Goal: Find specific page/section: Find specific page/section

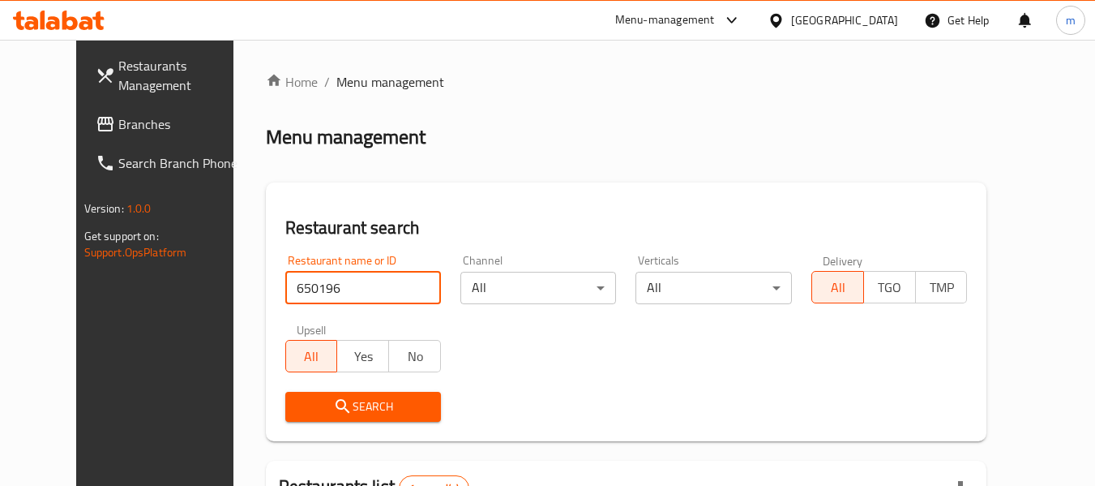
scroll to position [217, 0]
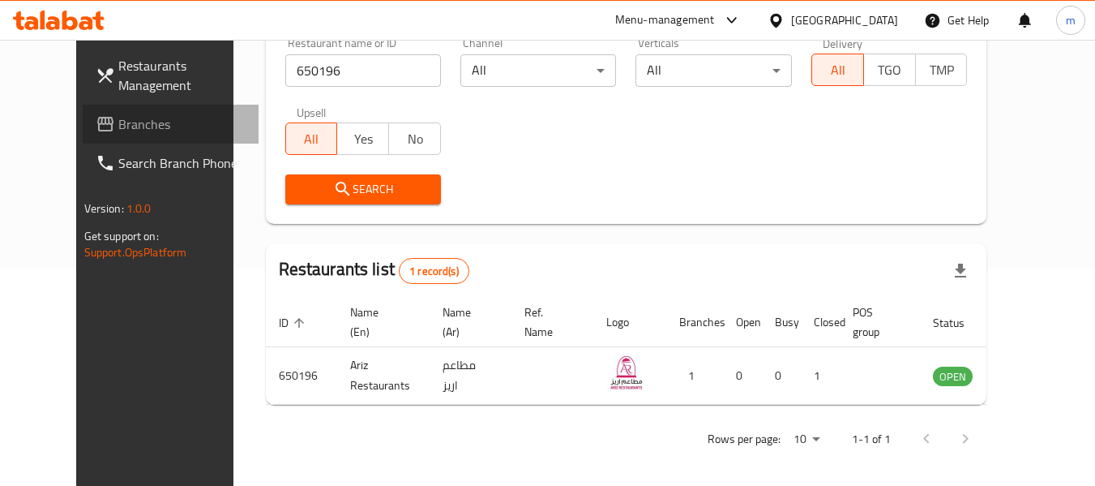
click at [118, 131] on span "Branches" at bounding box center [182, 123] width 128 height 19
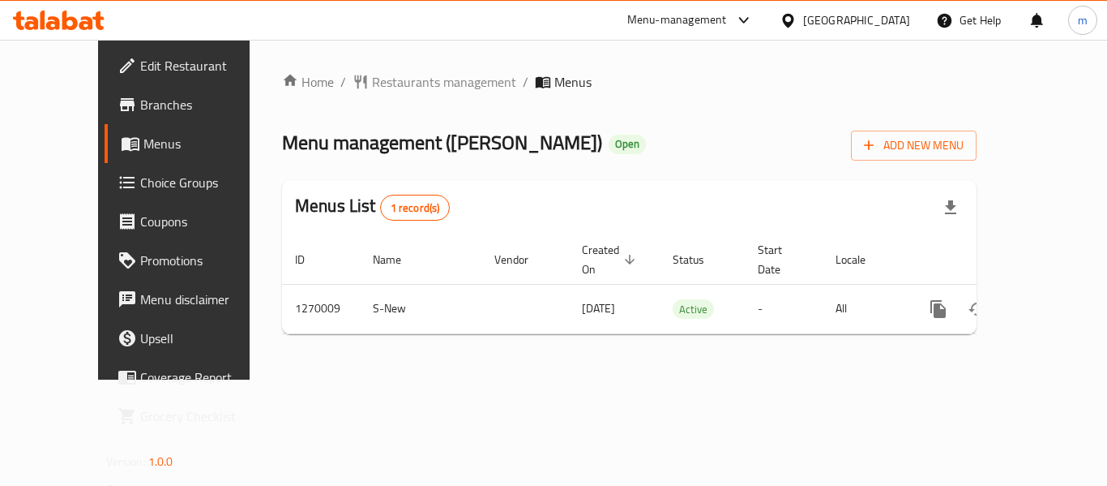
click at [375, 84] on span "Restaurants management" at bounding box center [444, 81] width 144 height 19
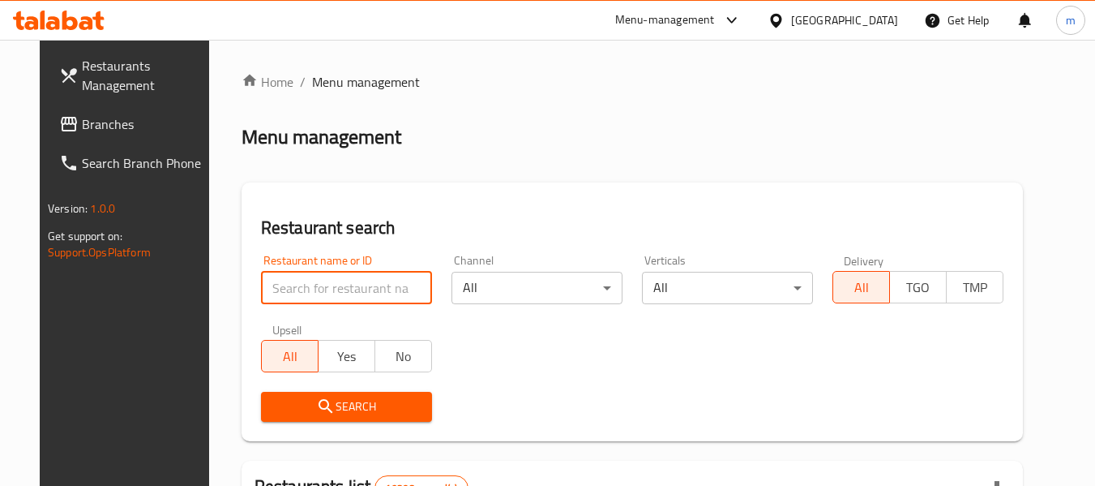
click at [317, 281] on input "search" at bounding box center [346, 288] width 171 height 32
paste input "688956"
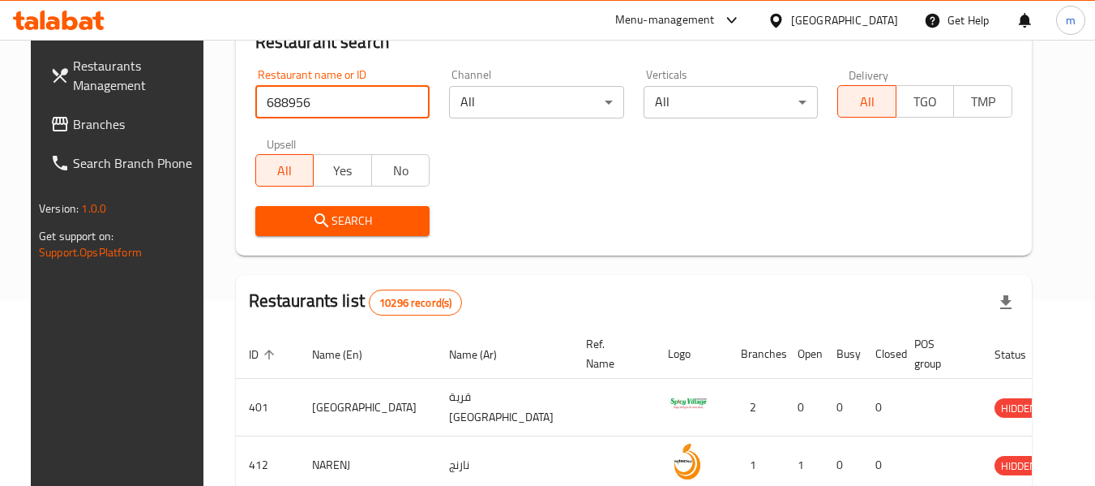
scroll to position [162, 0]
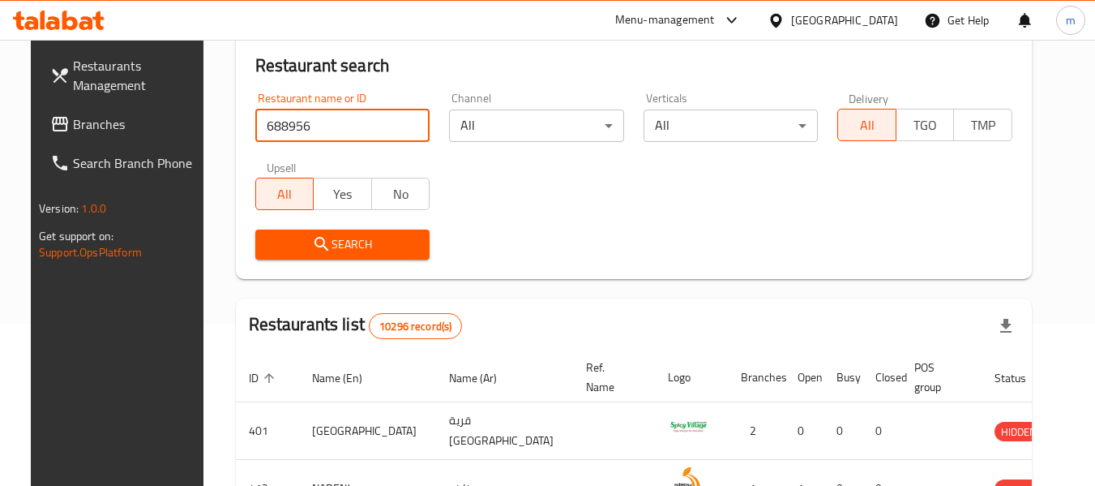
type input "688956"
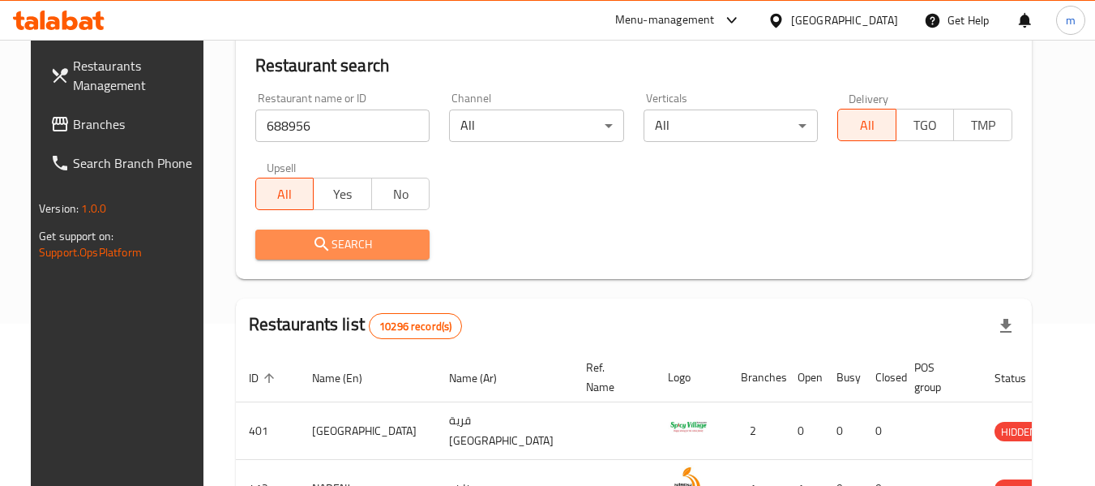
click at [361, 254] on span "Search" at bounding box center [342, 244] width 149 height 20
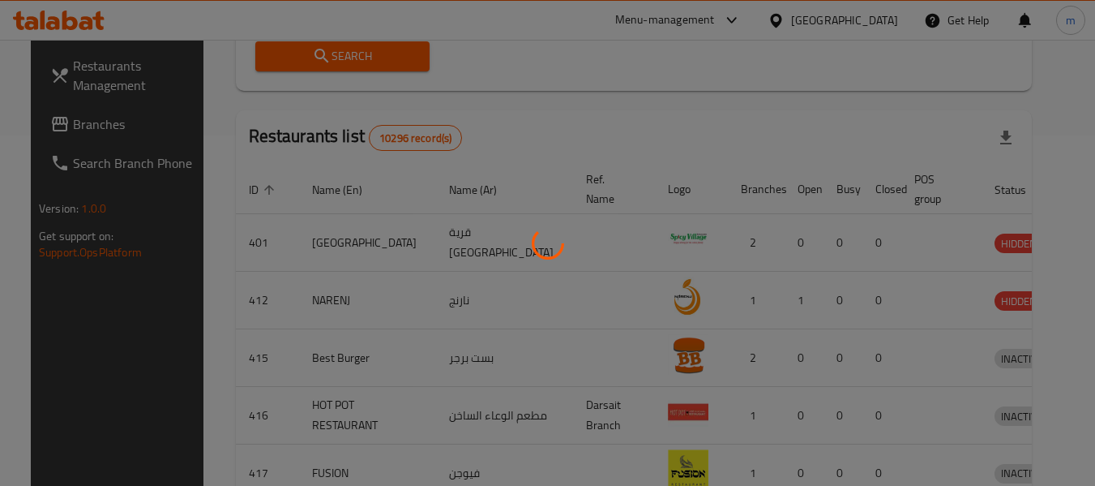
scroll to position [224, 0]
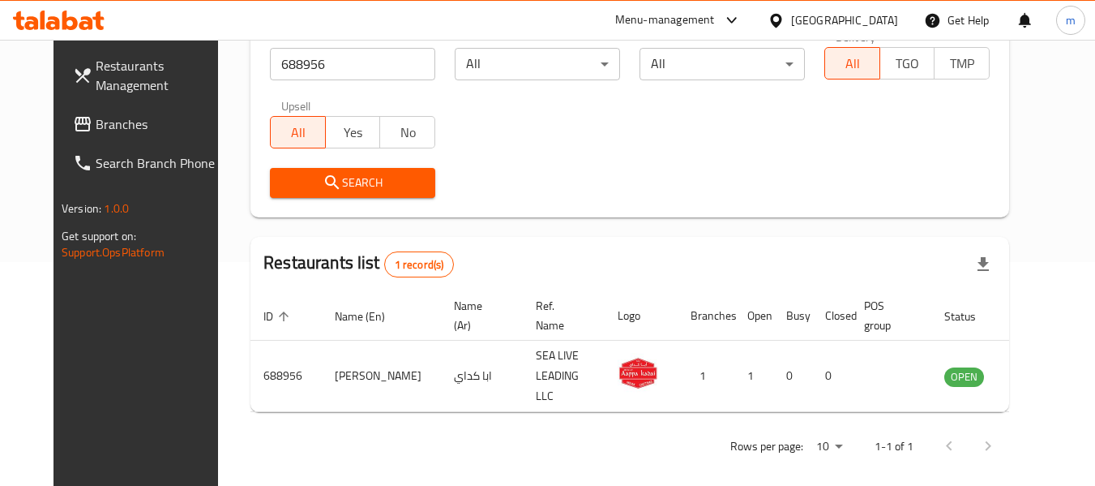
click at [785, 28] on icon at bounding box center [776, 20] width 17 height 17
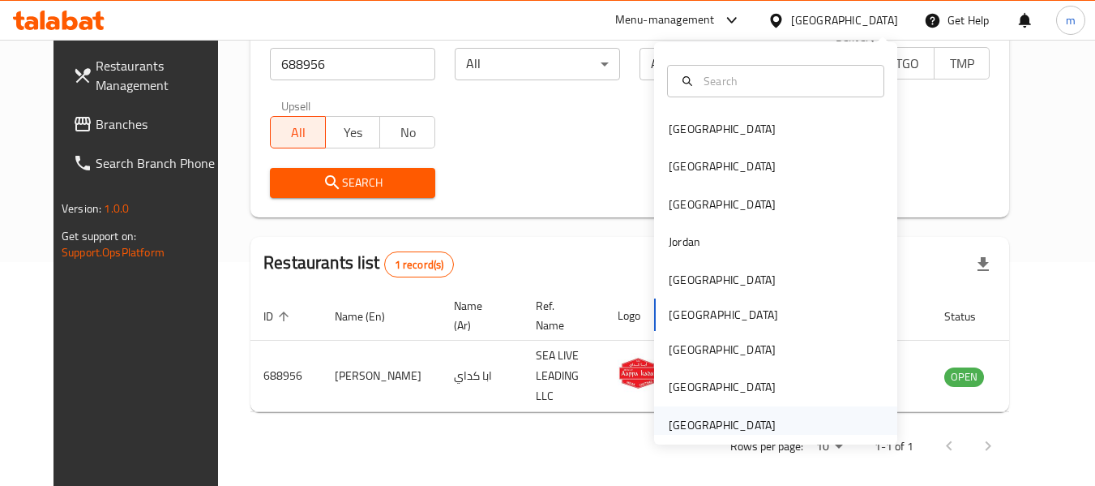
click at [723, 427] on div "[GEOGRAPHIC_DATA]" at bounding box center [722, 425] width 107 height 18
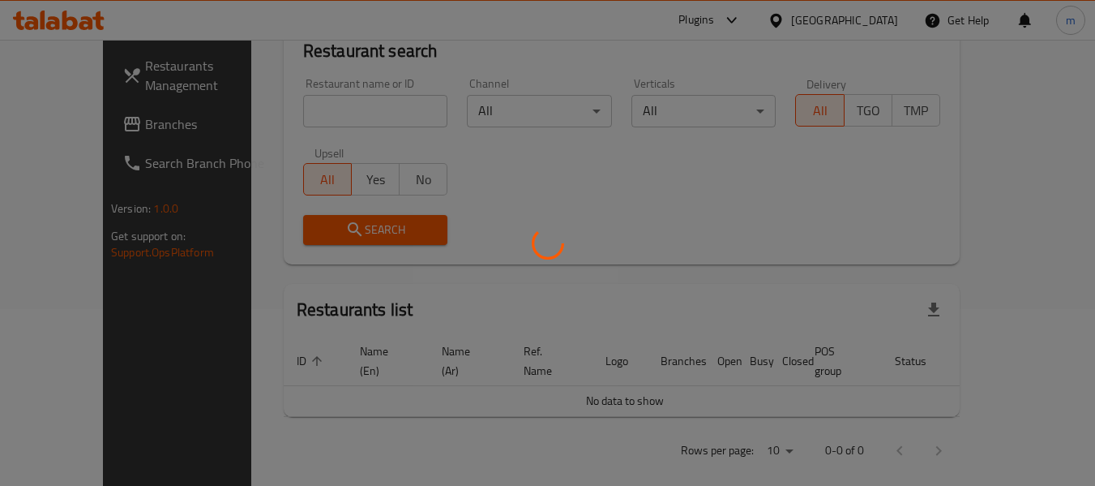
scroll to position [224, 0]
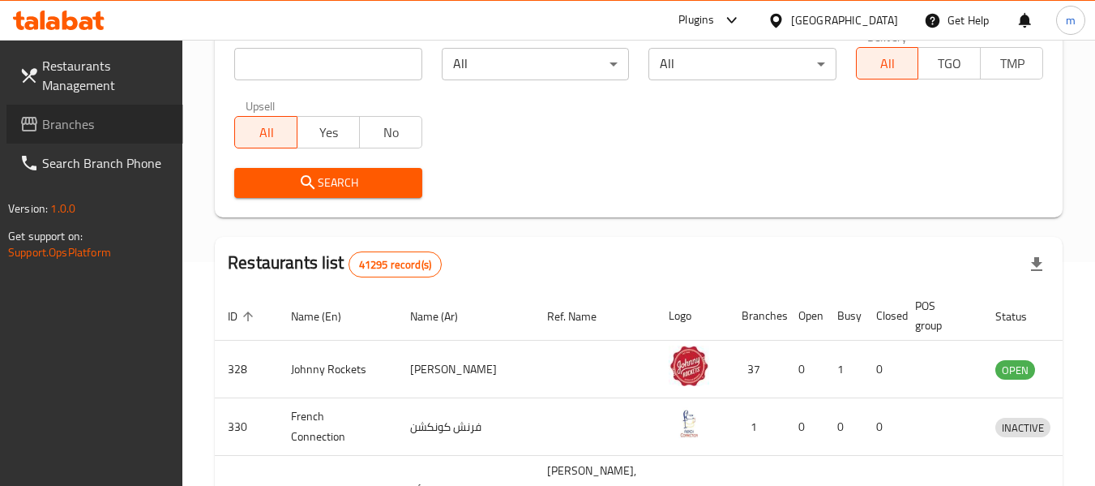
click at [95, 131] on span "Branches" at bounding box center [106, 123] width 128 height 19
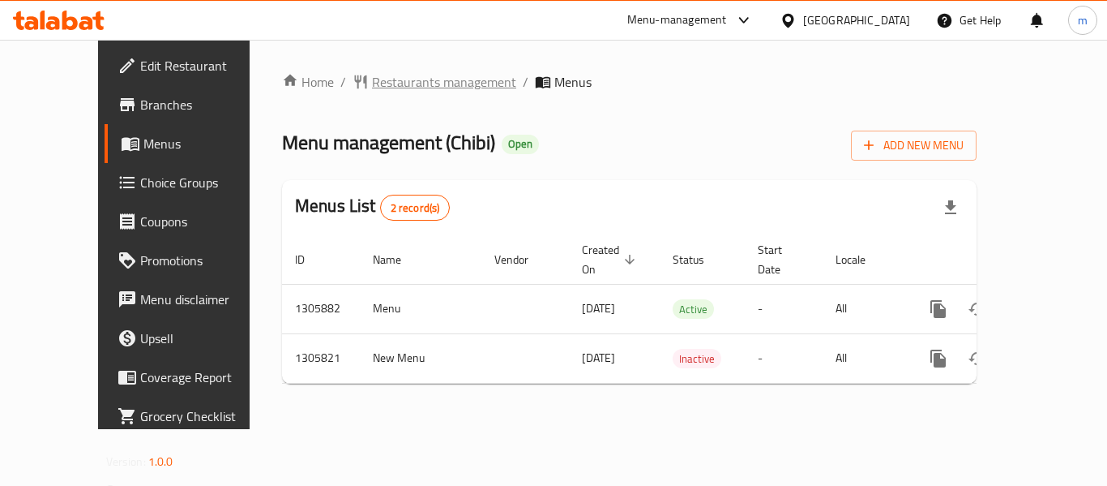
click at [391, 85] on span "Restaurants management" at bounding box center [444, 81] width 144 height 19
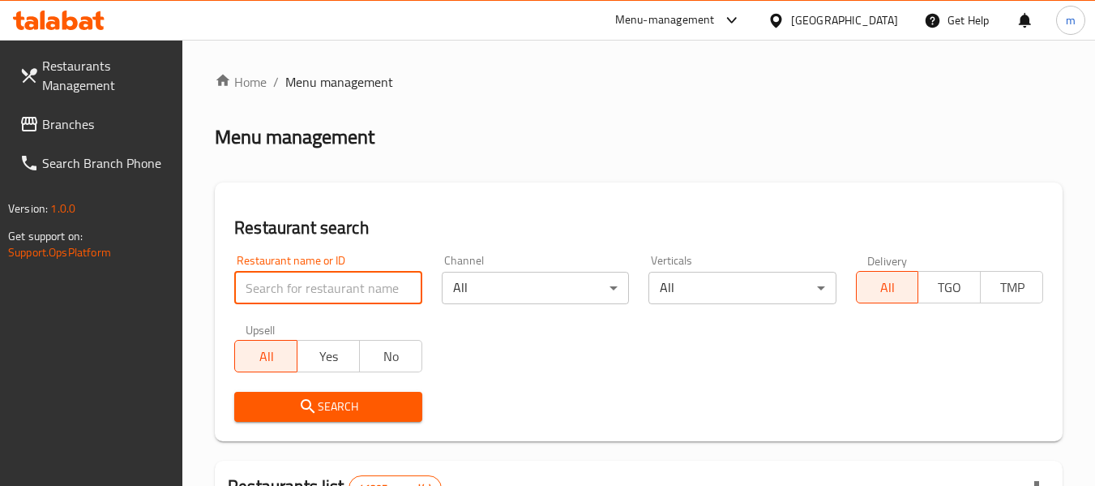
click at [327, 290] on input "search" at bounding box center [327, 288] width 187 height 32
paste input "703852"
type input "703852"
click button "Search" at bounding box center [327, 407] width 187 height 30
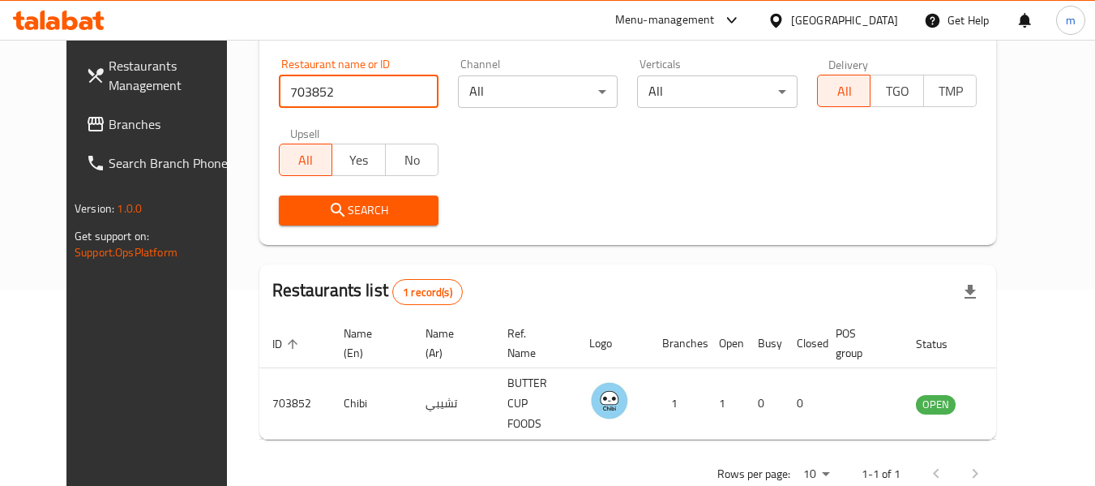
scroll to position [224, 0]
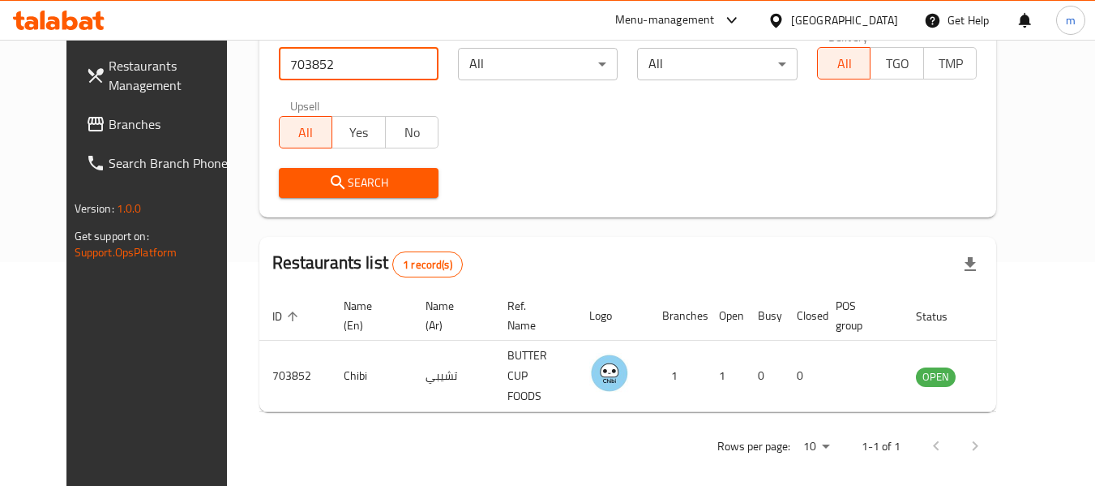
click at [852, 28] on div "[GEOGRAPHIC_DATA]" at bounding box center [844, 20] width 107 height 18
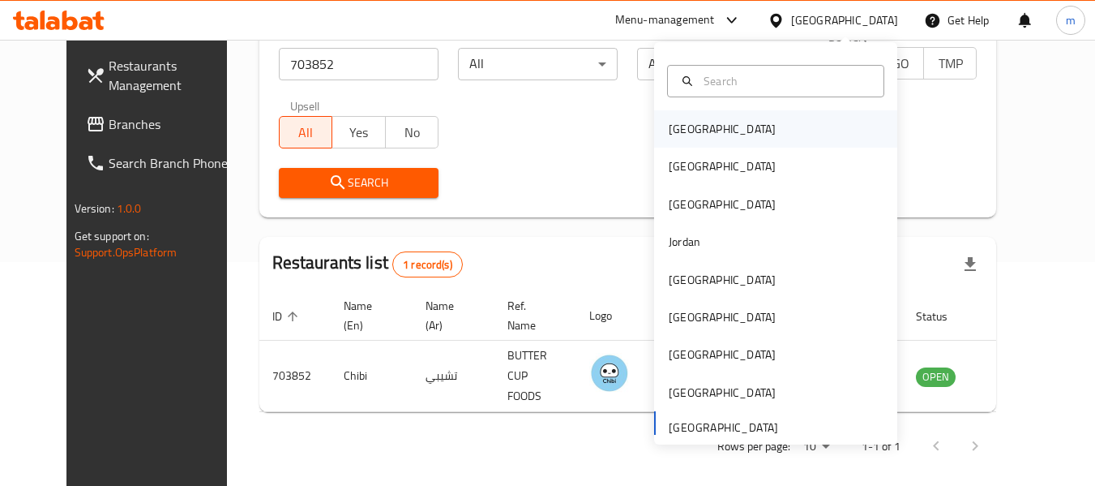
click at [675, 113] on div "[GEOGRAPHIC_DATA]" at bounding box center [722, 128] width 133 height 37
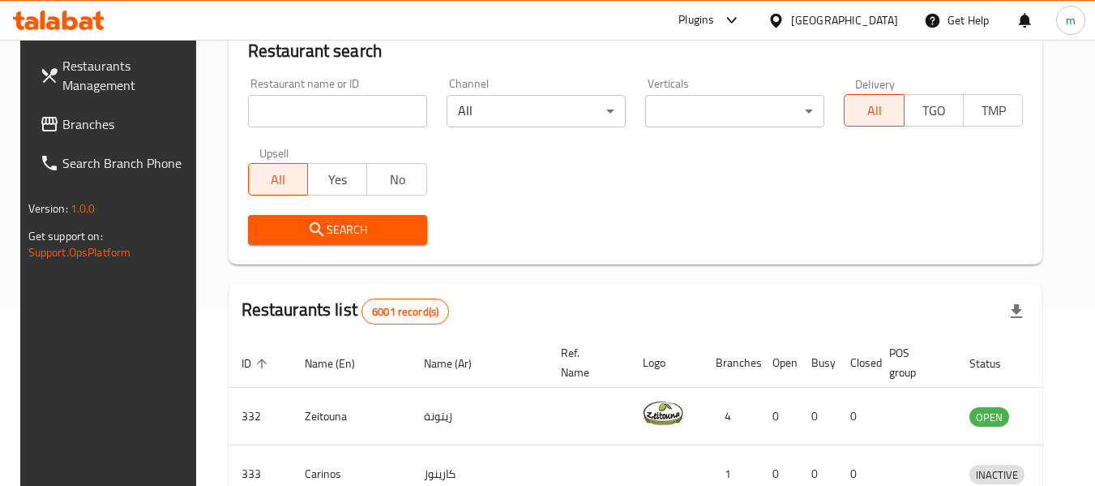
scroll to position [224, 0]
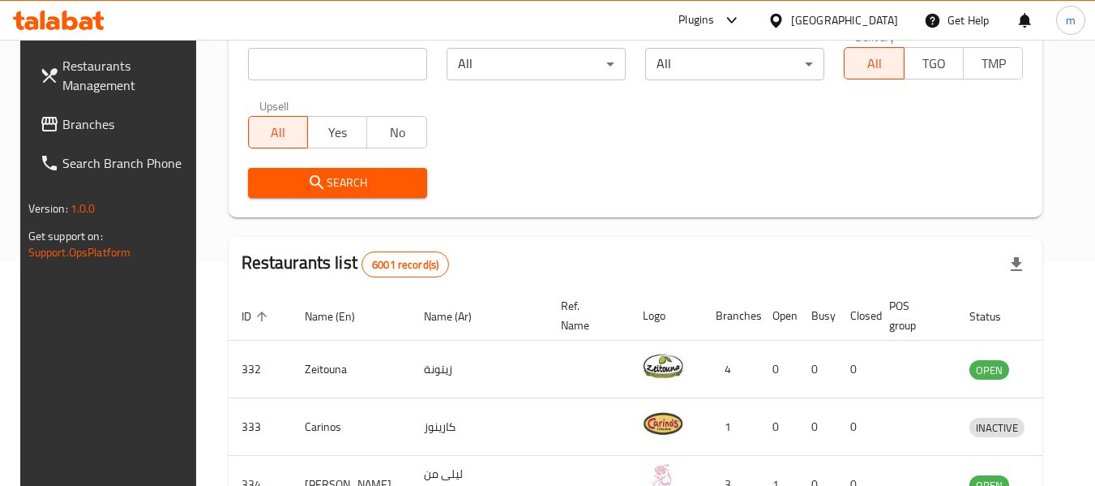
click at [83, 124] on span "Branches" at bounding box center [126, 123] width 128 height 19
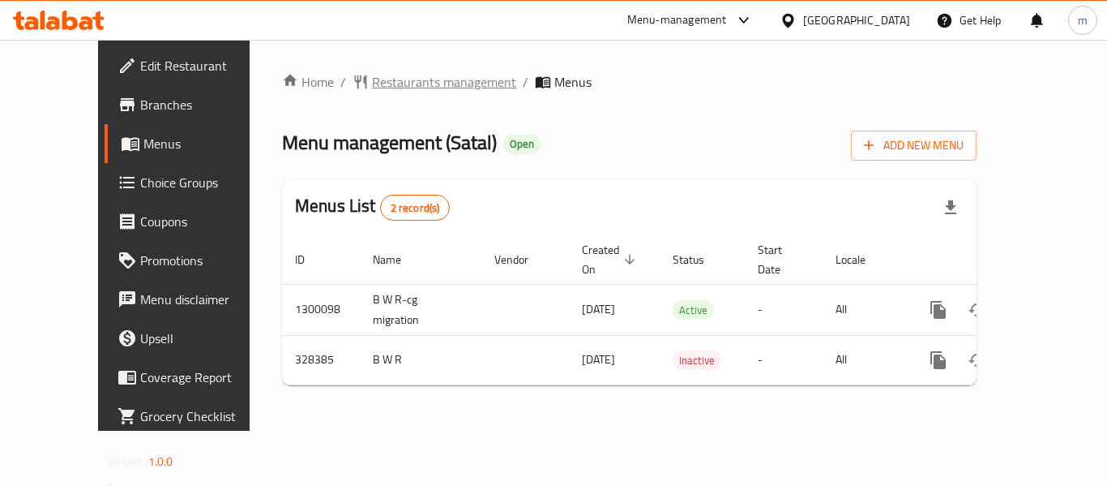
click at [384, 79] on span "Restaurants management" at bounding box center [444, 81] width 144 height 19
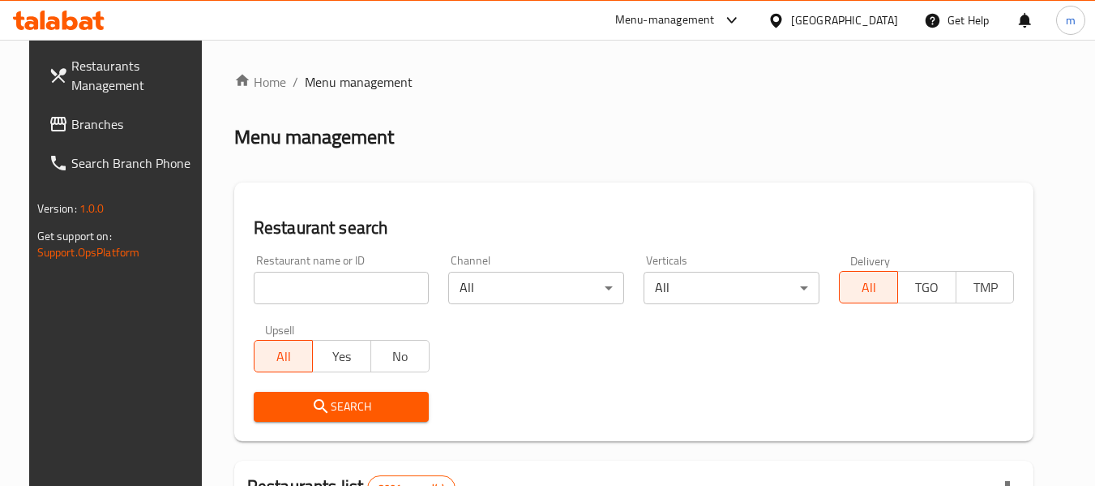
click at [345, 292] on input "search" at bounding box center [342, 288] width 176 height 32
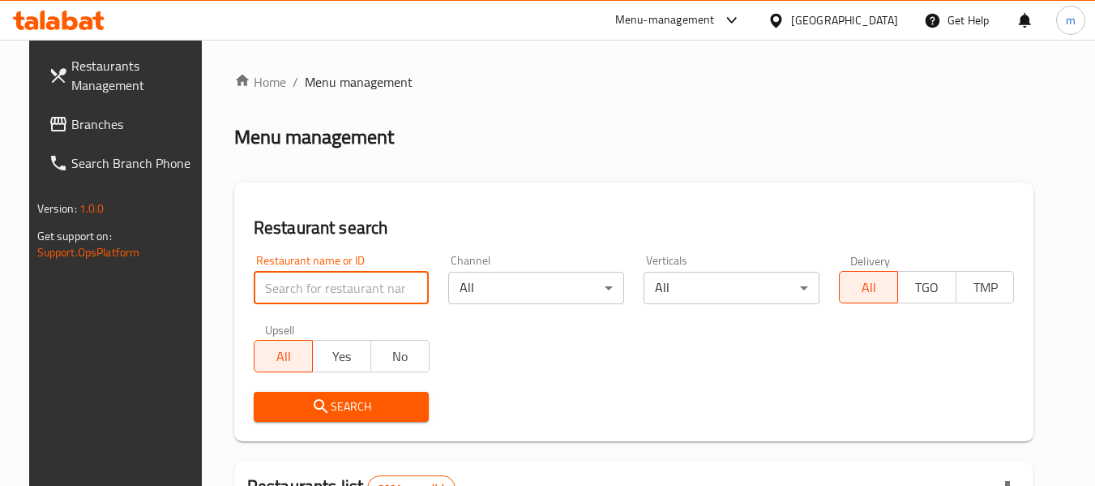
paste input "629833"
type input "629833"
click button "Search" at bounding box center [342, 407] width 176 height 30
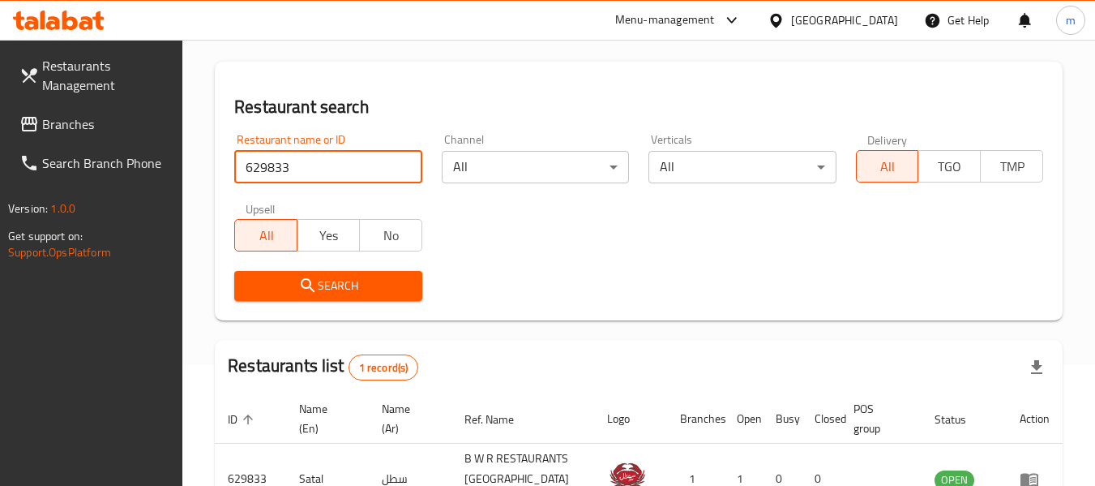
scroll to position [238, 0]
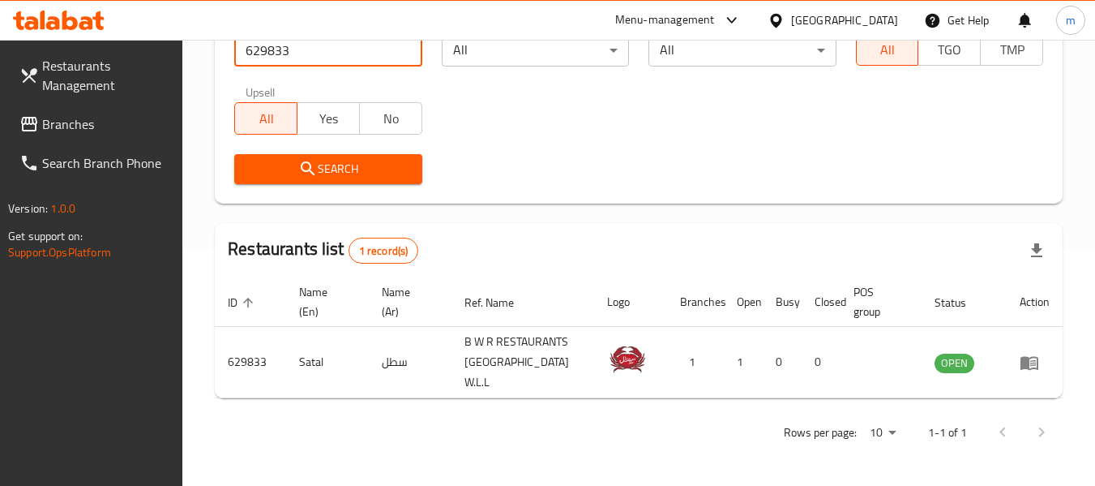
click at [865, 30] on div "Bahrain" at bounding box center [833, 20] width 156 height 39
click at [859, 12] on div "Bahrain" at bounding box center [844, 20] width 107 height 18
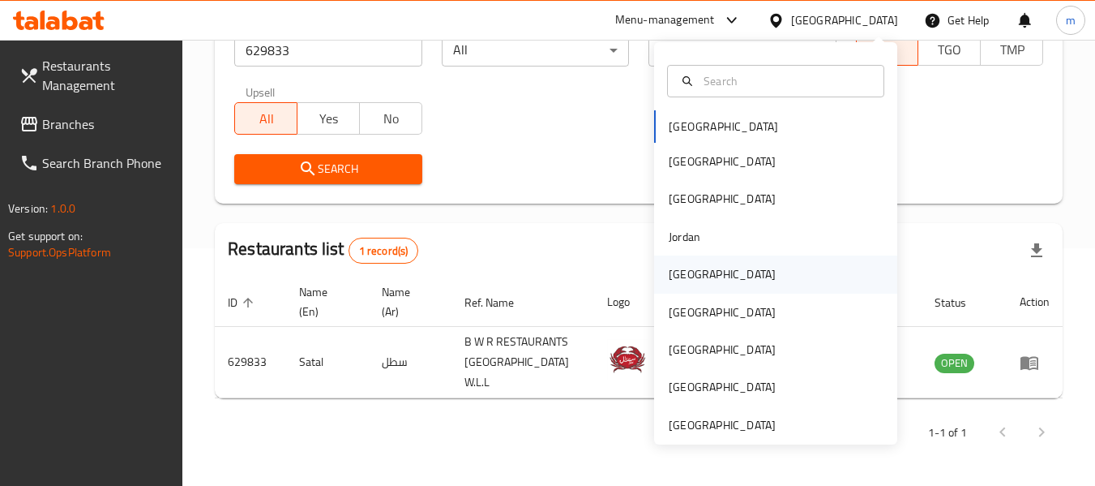
click at [692, 275] on div "Kuwait" at bounding box center [722, 273] width 133 height 37
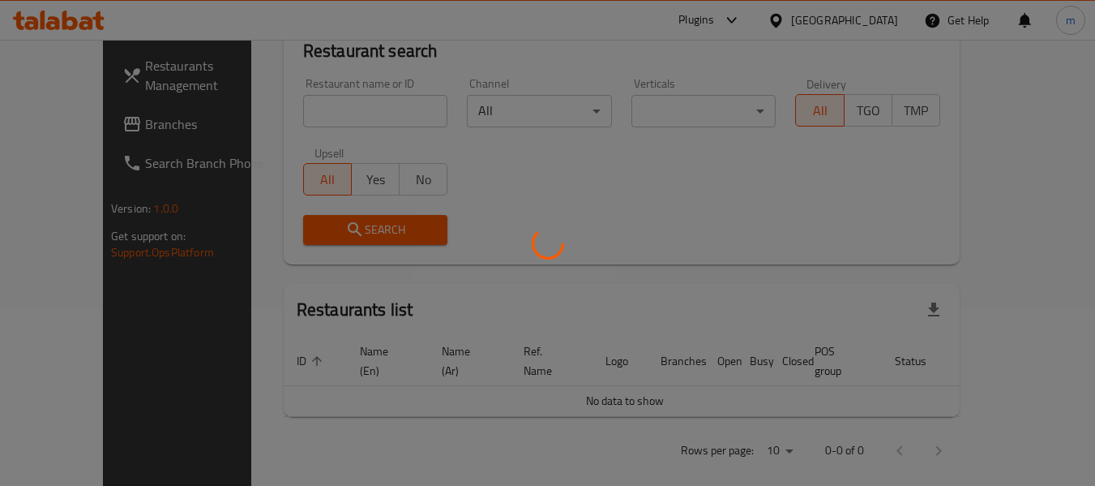
scroll to position [238, 0]
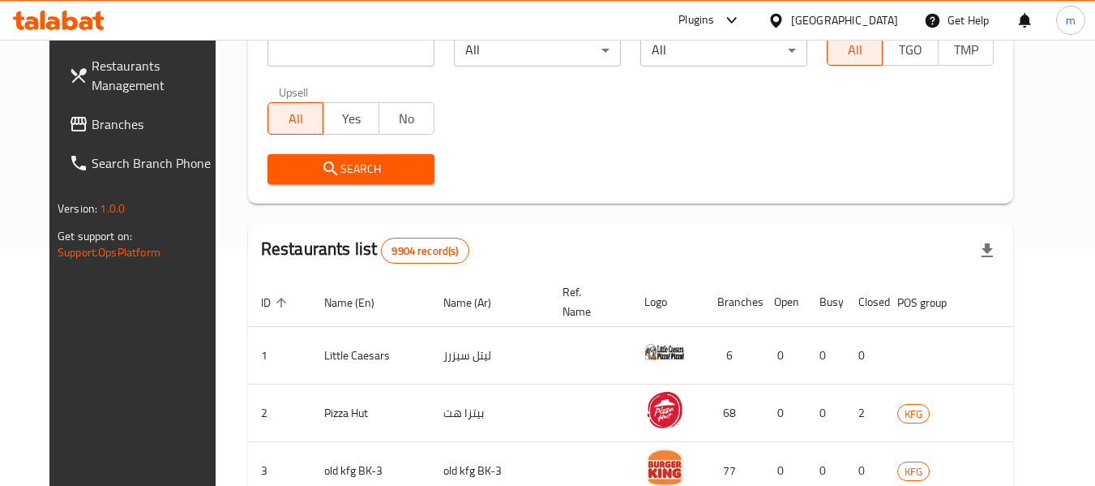
click at [93, 125] on span "Branches" at bounding box center [156, 123] width 128 height 19
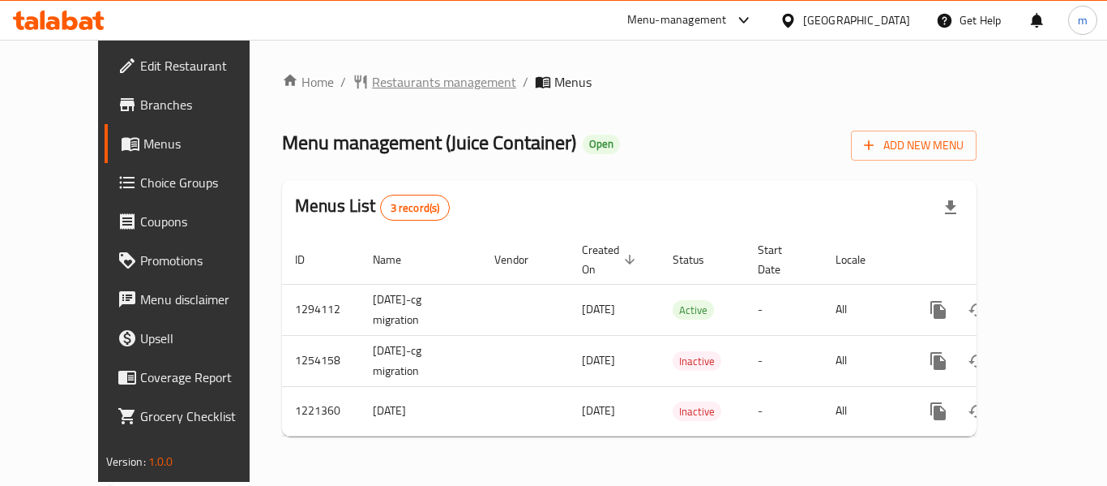
click at [396, 72] on span "Restaurants management" at bounding box center [444, 81] width 144 height 19
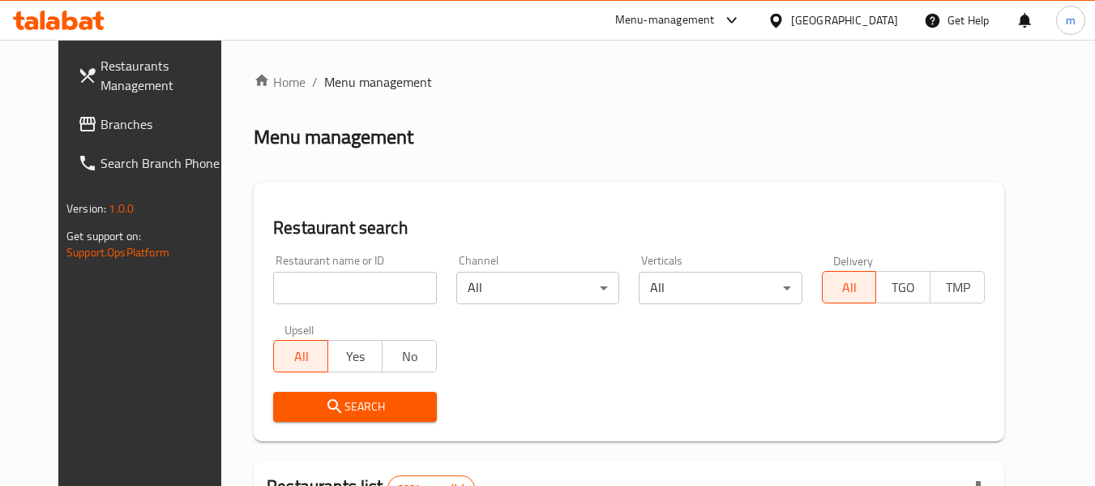
click at [327, 285] on input "search" at bounding box center [354, 288] width 163 height 32
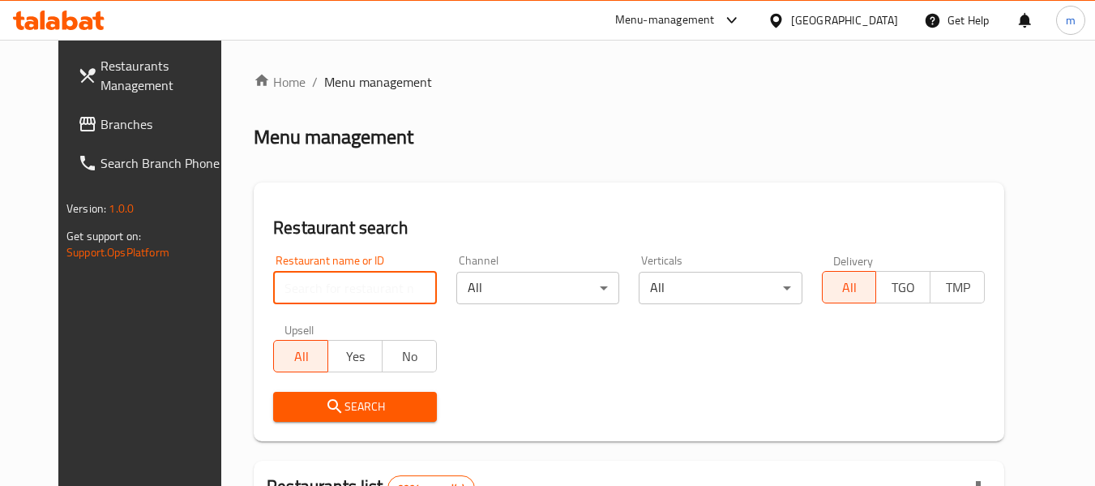
paste input "17462"
type input "17462"
click button "Search" at bounding box center [354, 407] width 163 height 30
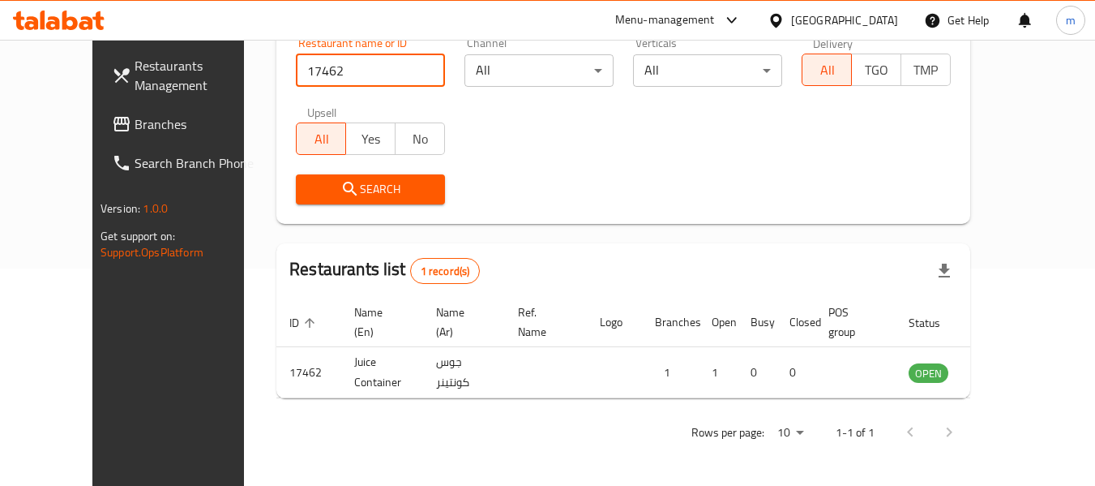
scroll to position [224, 0]
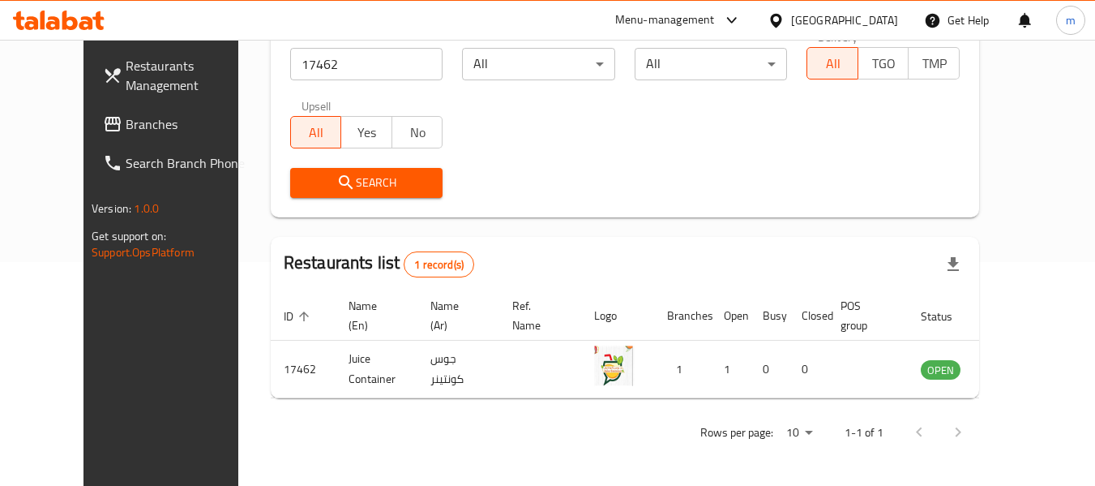
click at [791, 22] on div at bounding box center [780, 20] width 24 height 18
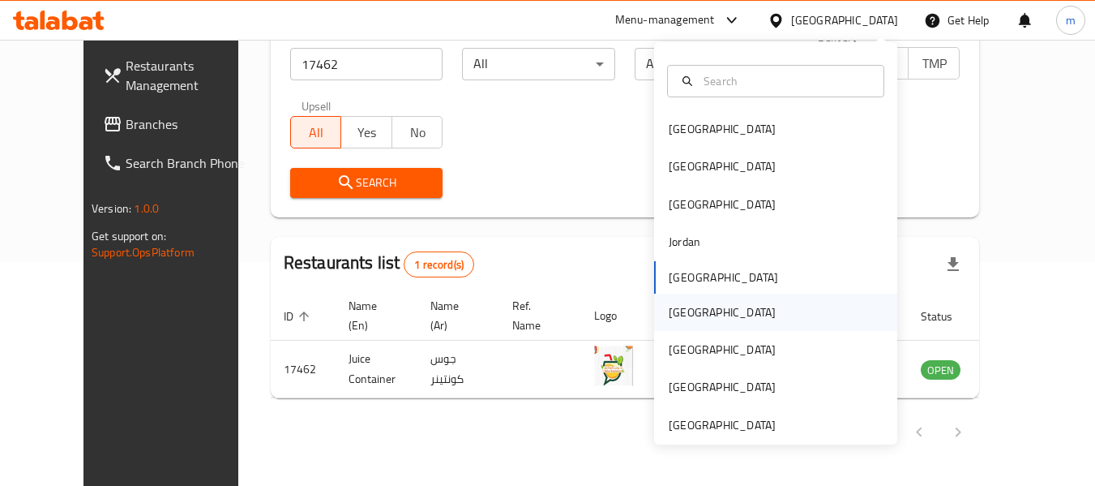
click at [690, 313] on div "[GEOGRAPHIC_DATA]" at bounding box center [722, 311] width 133 height 37
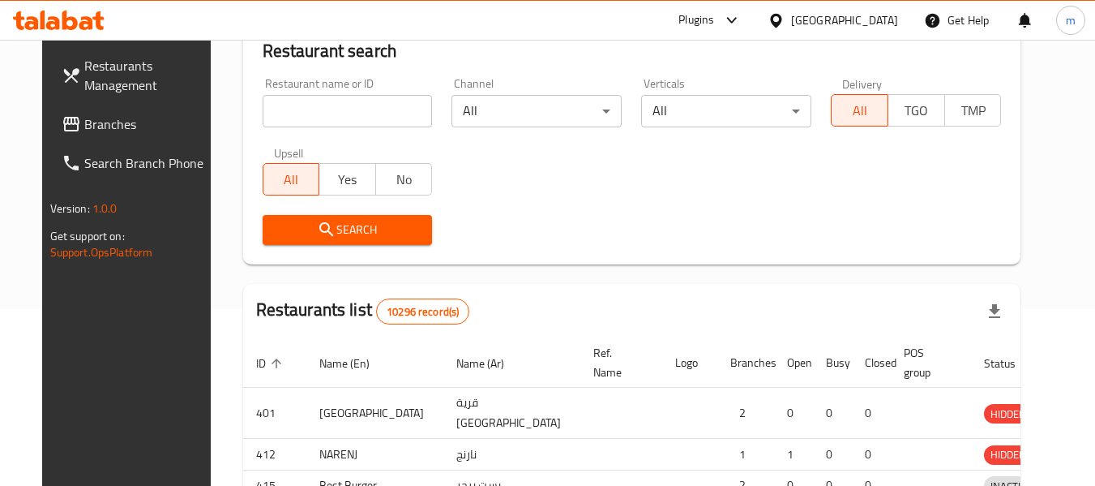
scroll to position [224, 0]
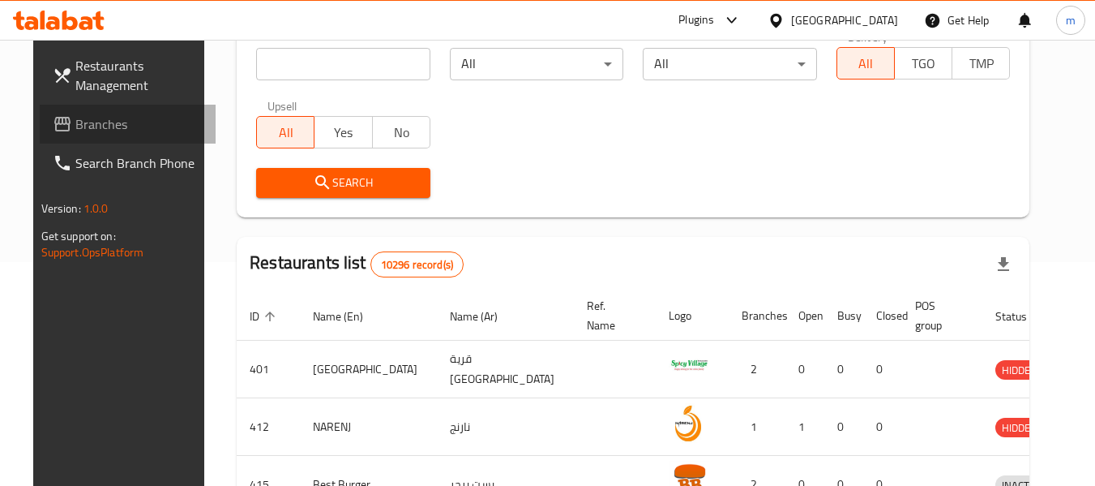
click at [76, 134] on span "Branches" at bounding box center [139, 123] width 128 height 19
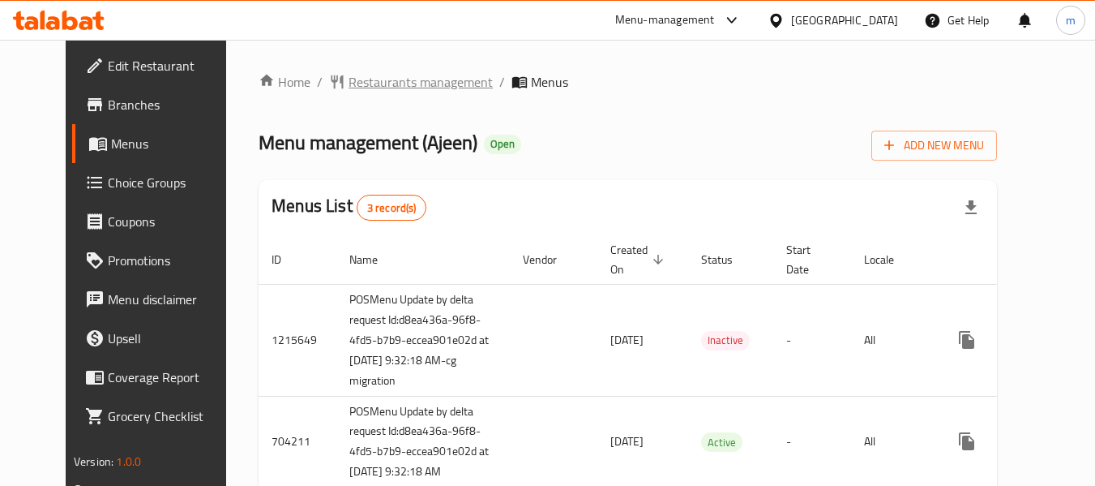
click at [362, 75] on span "Restaurants management" at bounding box center [421, 81] width 144 height 19
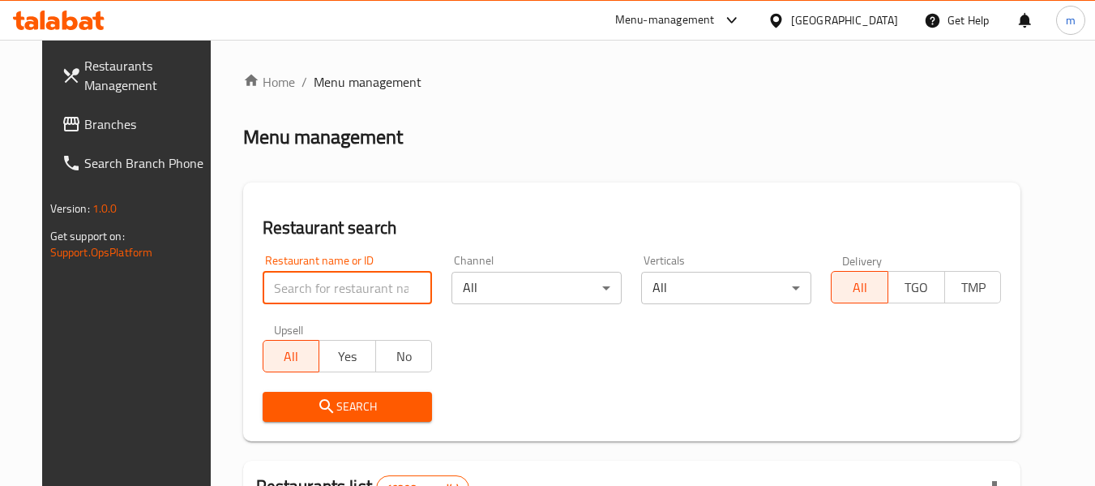
click at [338, 285] on input "search" at bounding box center [348, 288] width 170 height 32
paste input "601212"
type input "601212"
click button "Search" at bounding box center [348, 407] width 170 height 30
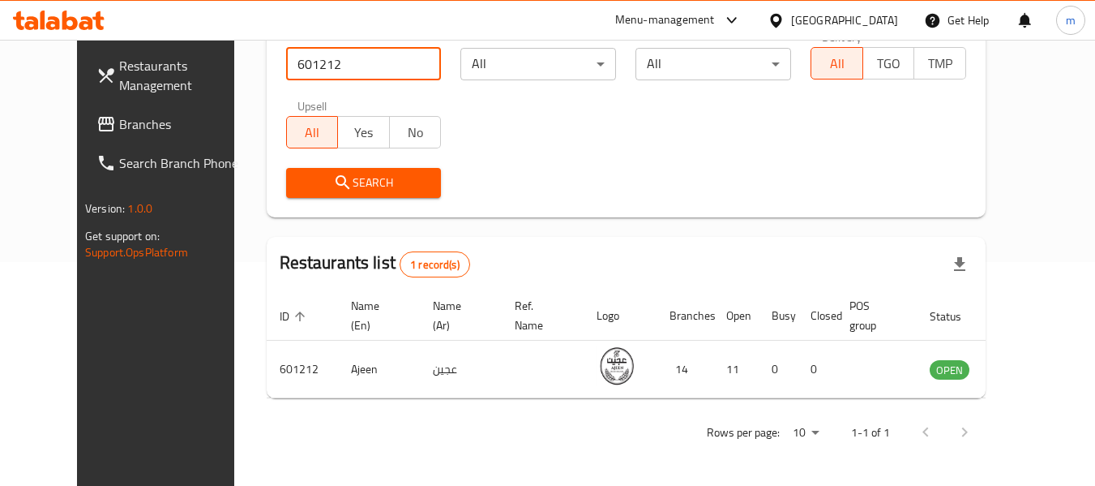
scroll to position [224, 0]
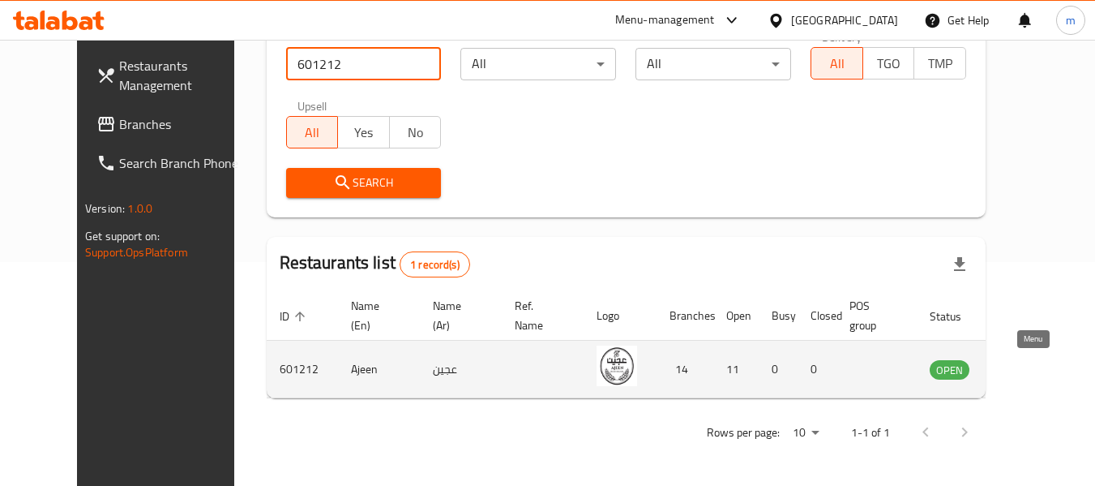
click at [1031, 372] on icon "enhanced table" at bounding box center [1028, 369] width 6 height 6
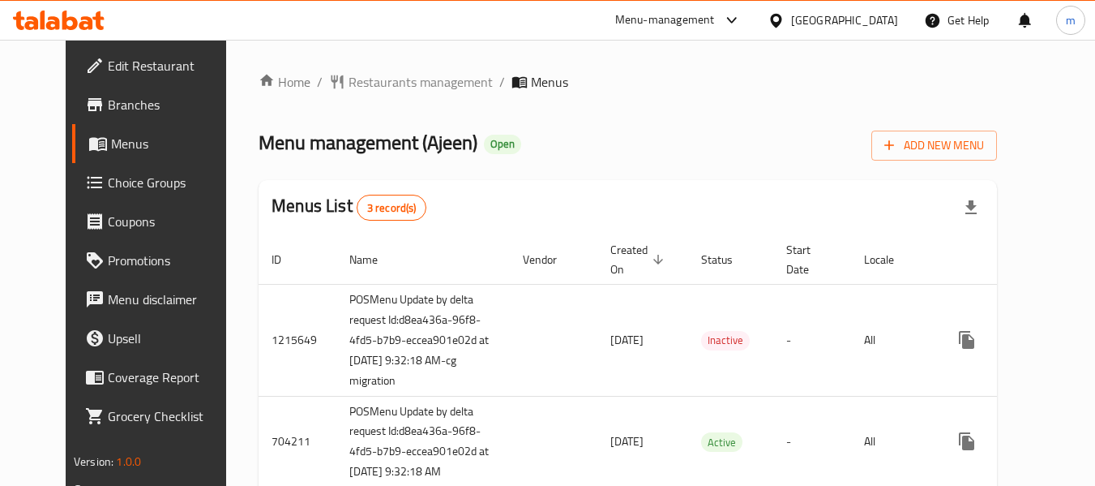
click at [785, 19] on icon at bounding box center [776, 20] width 17 height 17
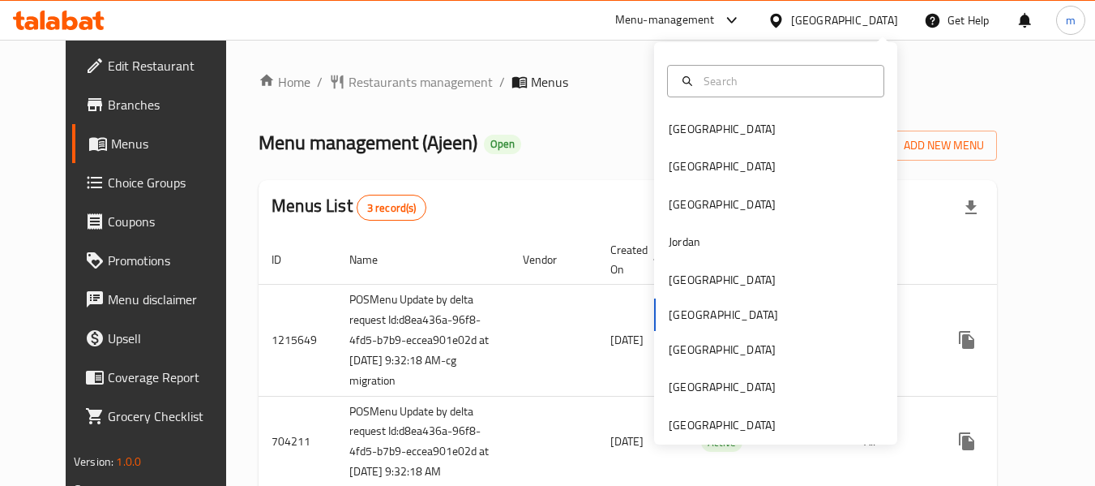
click at [738, 437] on div "Bahrain Egypt Iraq Jordan Kuwait Oman Qatar Saudi Arabia United Arab Emirates" at bounding box center [775, 243] width 243 height 402
click at [755, 423] on div "[GEOGRAPHIC_DATA]" at bounding box center [722, 425] width 107 height 18
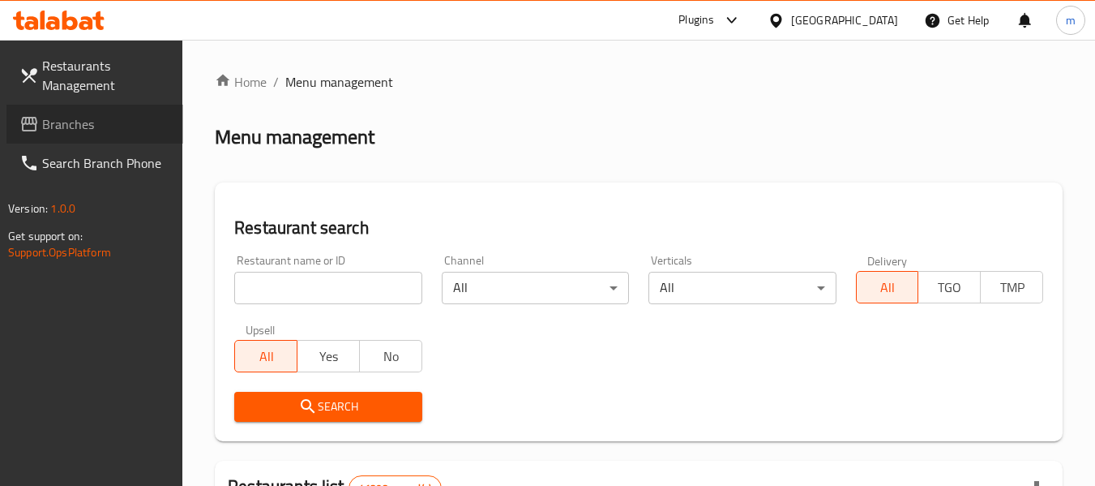
click at [89, 114] on span "Branches" at bounding box center [106, 123] width 128 height 19
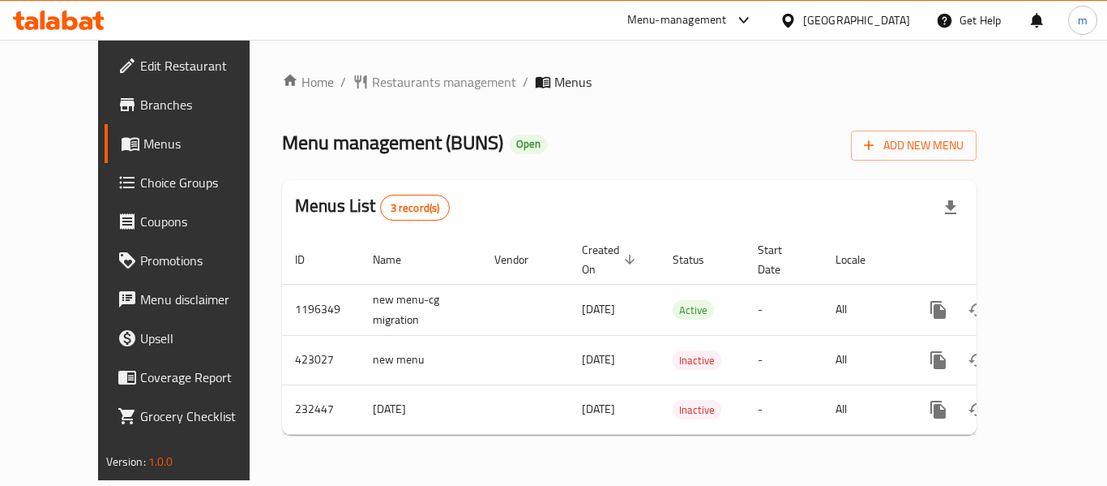
click at [392, 82] on span "Restaurants management" at bounding box center [444, 81] width 144 height 19
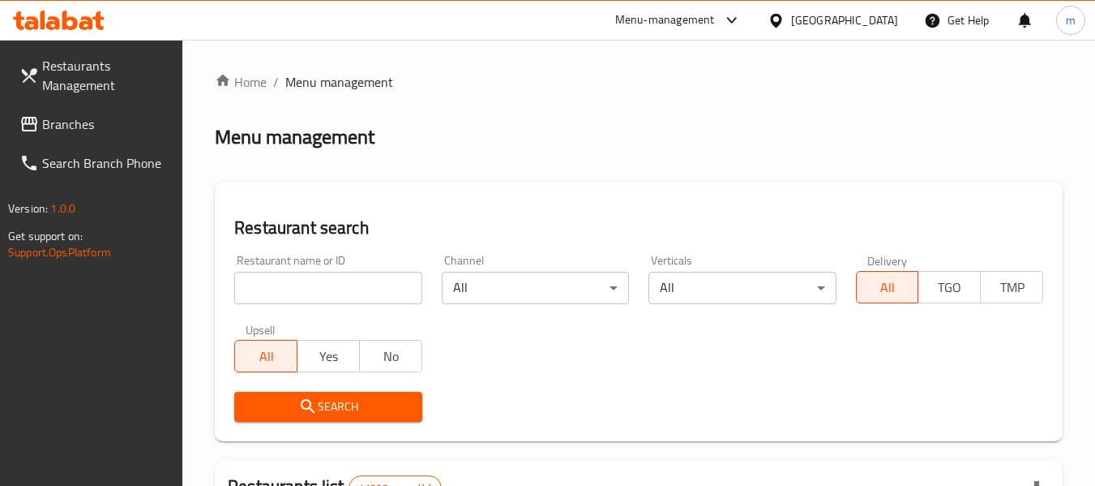
click at [333, 301] on input "search" at bounding box center [327, 288] width 187 height 32
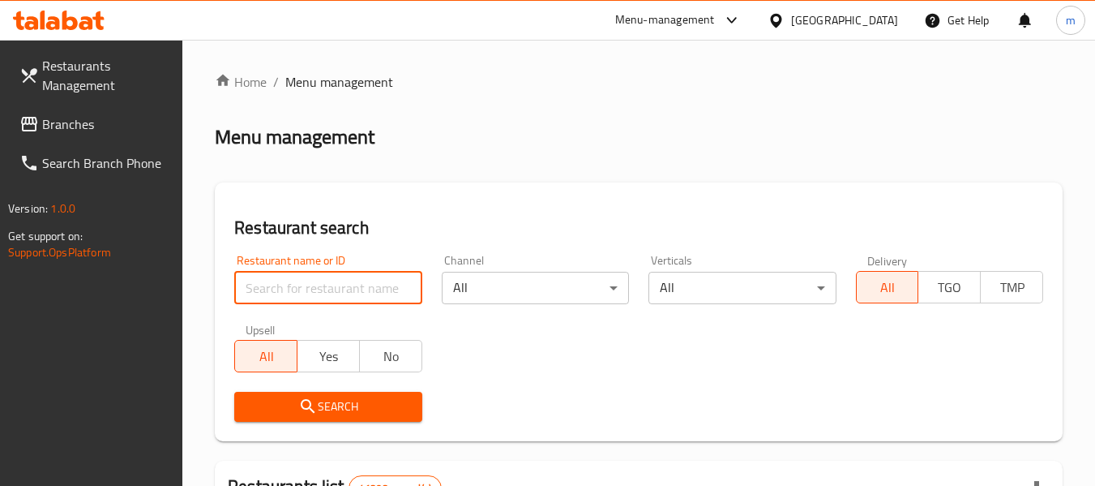
paste input "626230"
type input "626230"
click button "Search" at bounding box center [327, 407] width 187 height 30
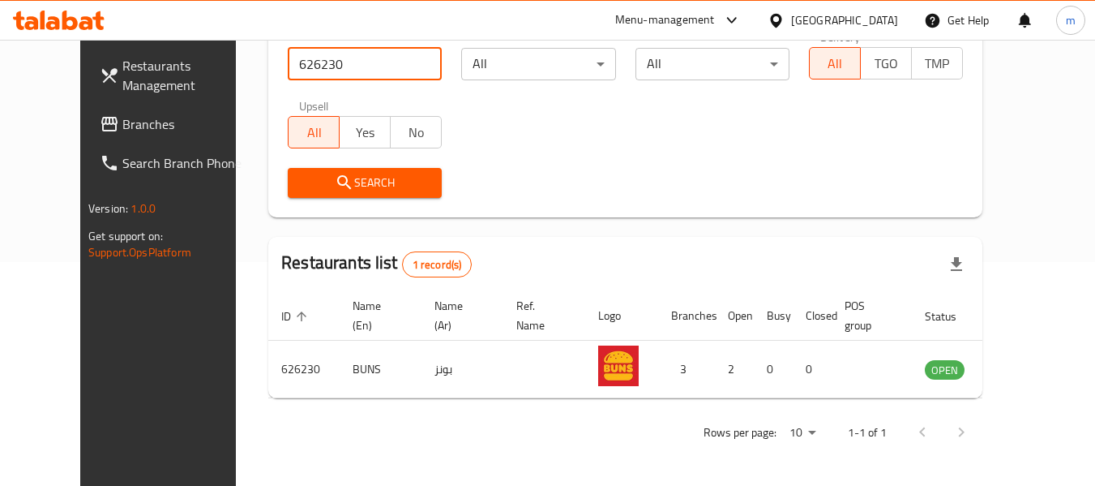
scroll to position [224, 0]
click at [849, 19] on div "[GEOGRAPHIC_DATA]" at bounding box center [844, 20] width 107 height 18
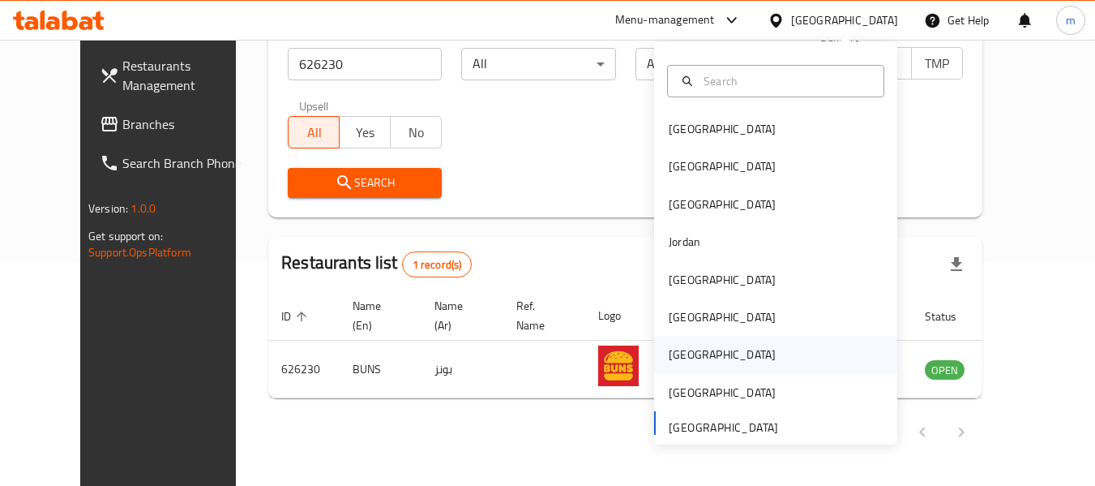
click at [687, 350] on div "[GEOGRAPHIC_DATA]" at bounding box center [722, 354] width 133 height 37
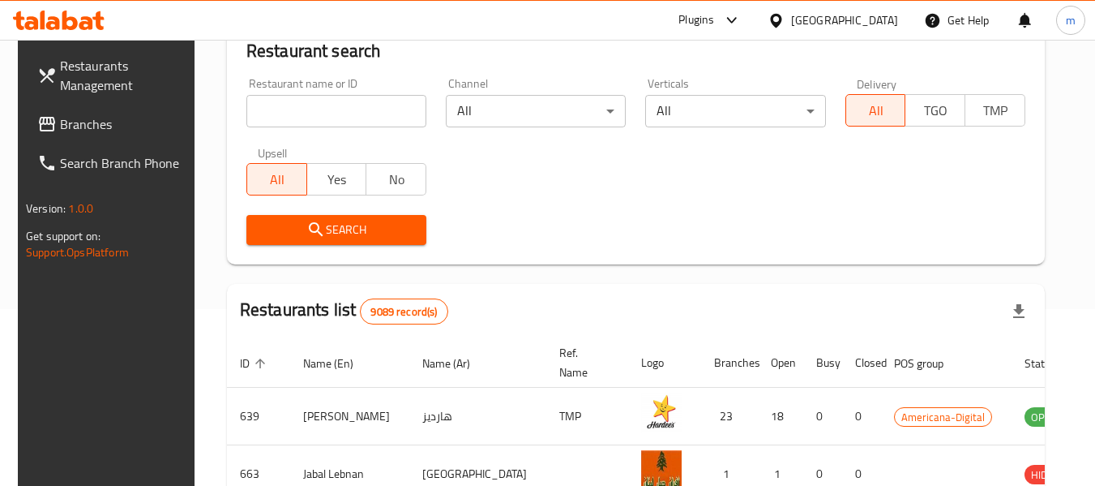
scroll to position [224, 0]
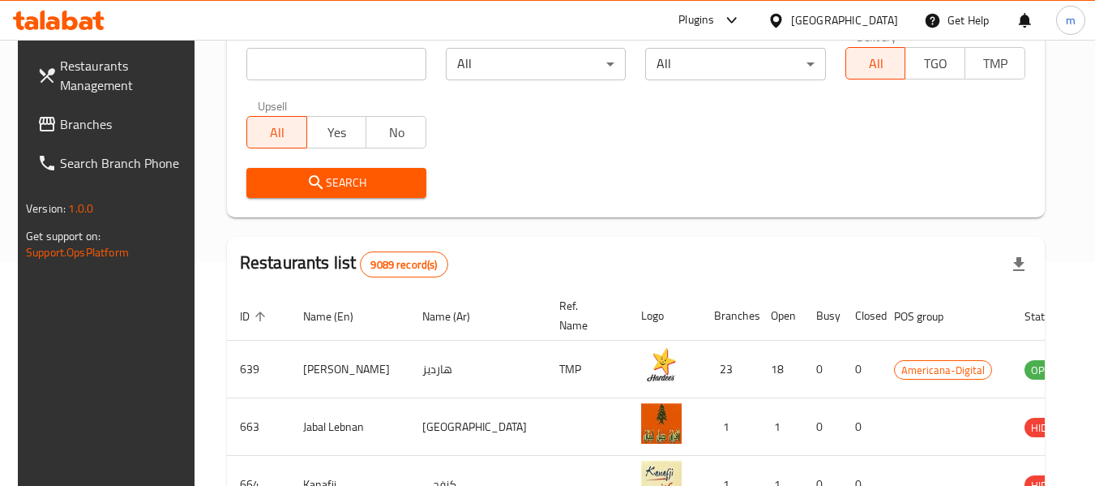
click at [85, 127] on span "Branches" at bounding box center [124, 123] width 128 height 19
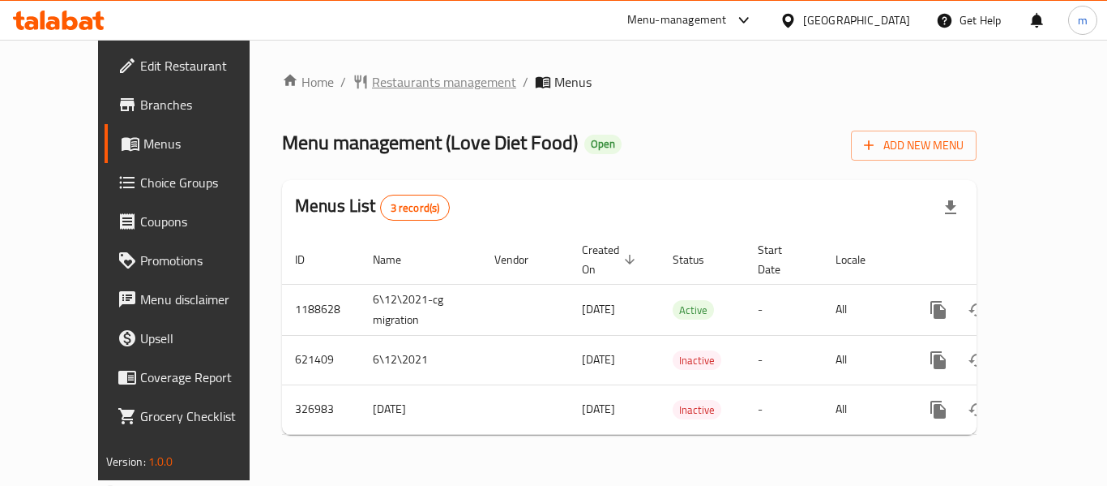
click at [373, 85] on span "Restaurants management" at bounding box center [444, 81] width 144 height 19
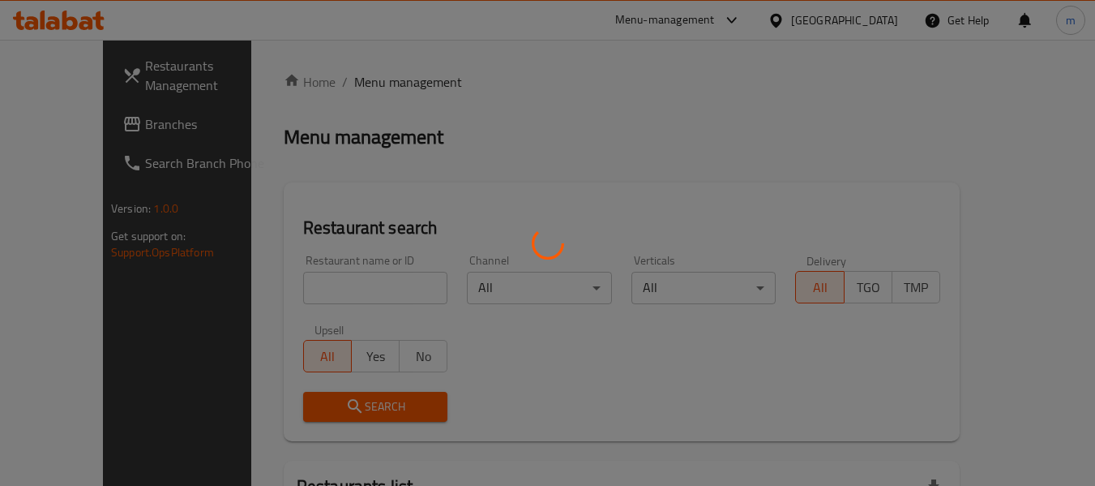
click at [299, 293] on div at bounding box center [547, 243] width 1095 height 486
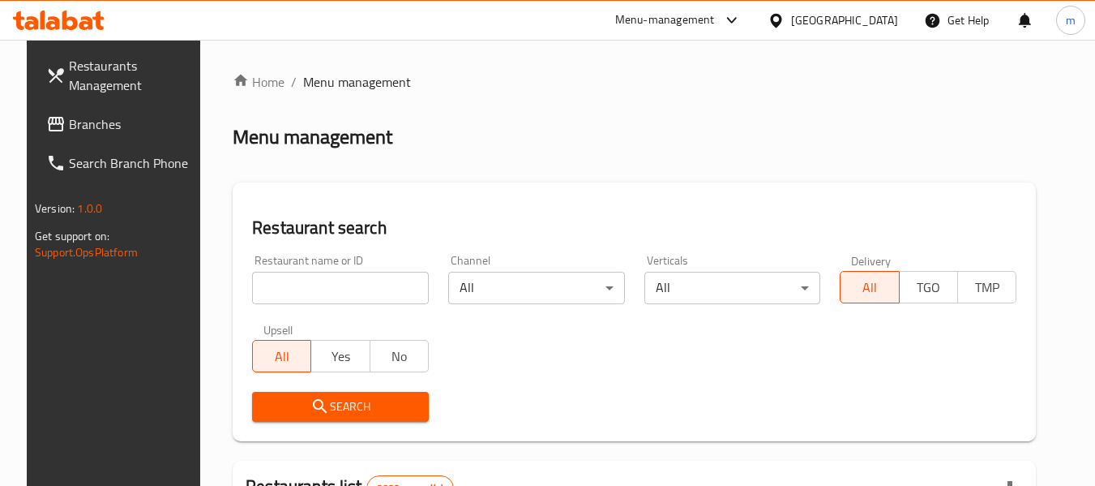
click at [299, 293] on input "search" at bounding box center [340, 288] width 177 height 32
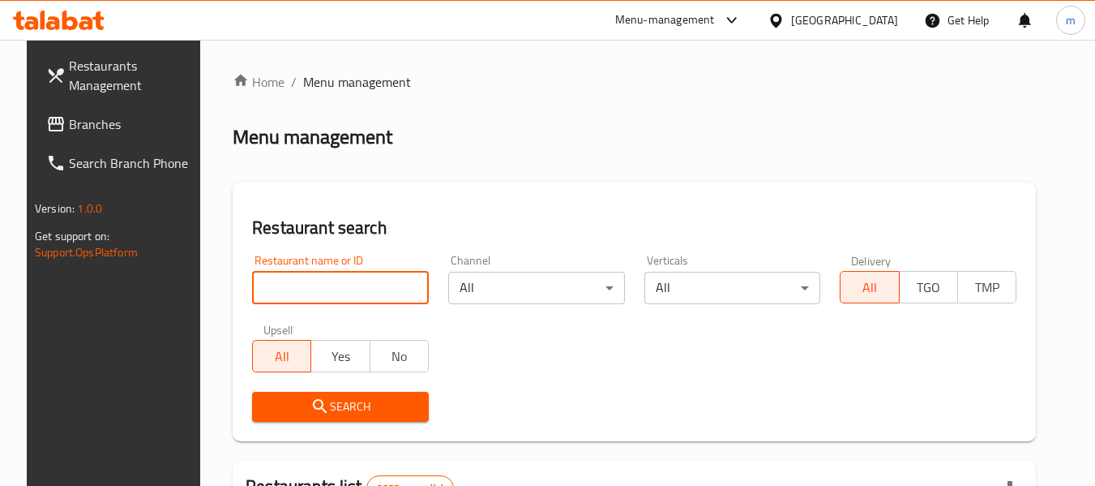
paste input "617703"
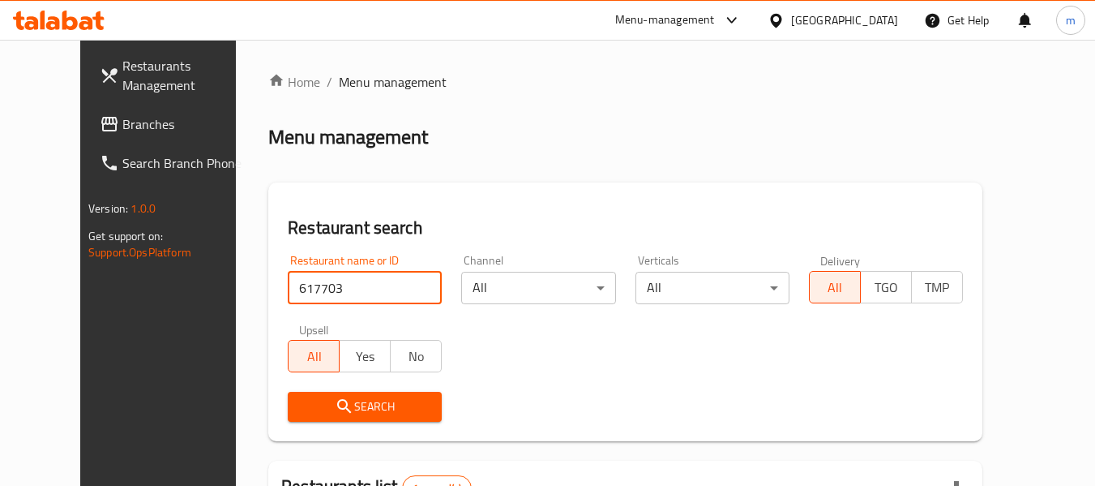
click at [302, 293] on input "617703" at bounding box center [365, 288] width 154 height 32
paste input "51800"
type input "651800"
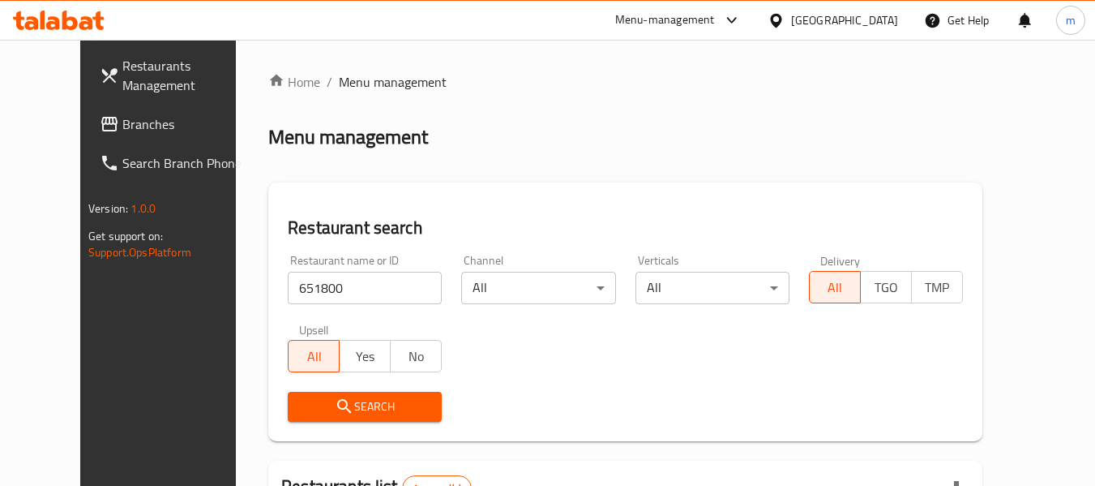
click at [785, 26] on icon at bounding box center [776, 20] width 17 height 17
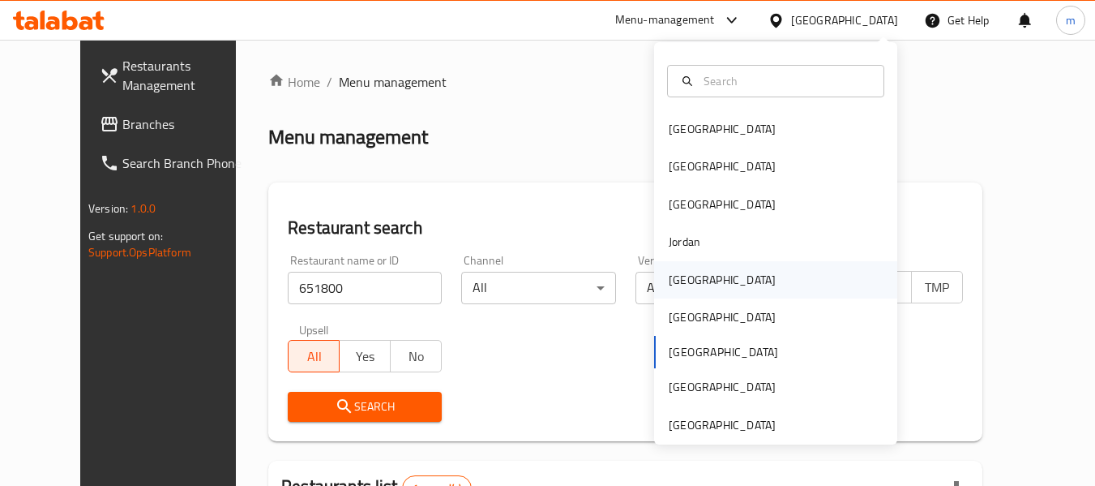
click at [683, 280] on div "[GEOGRAPHIC_DATA]" at bounding box center [722, 280] width 107 height 18
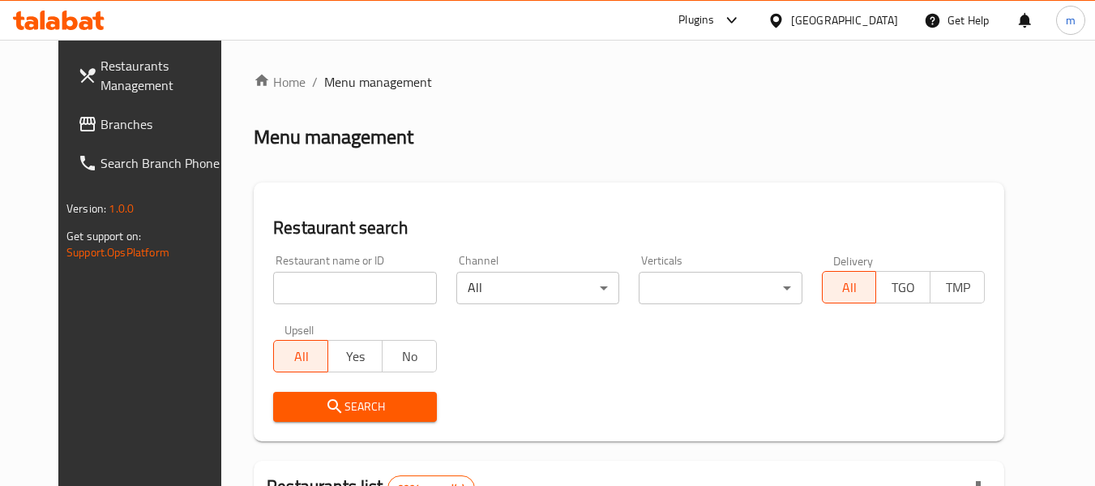
click at [67, 137] on link "Branches" at bounding box center [153, 124] width 177 height 39
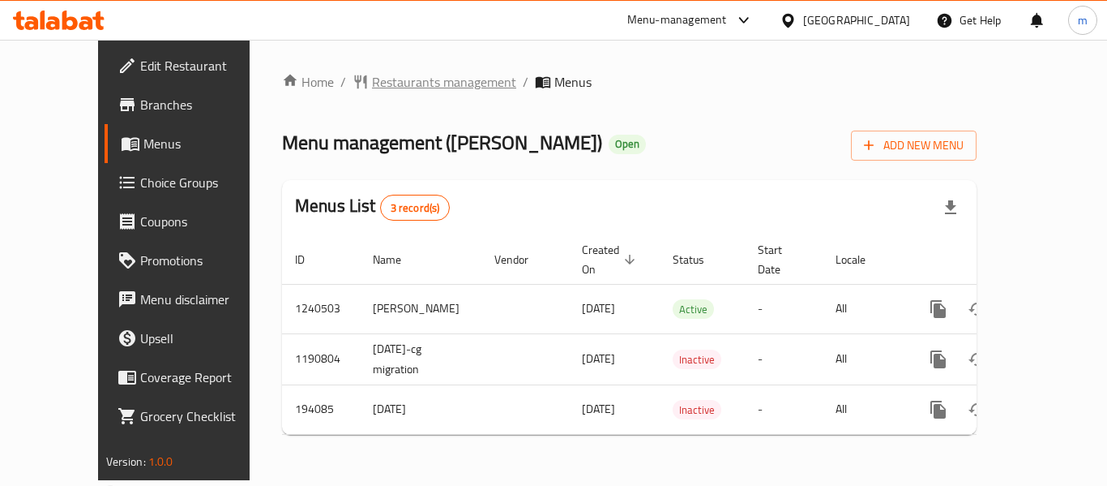
click at [374, 87] on span "Restaurants management" at bounding box center [444, 81] width 144 height 19
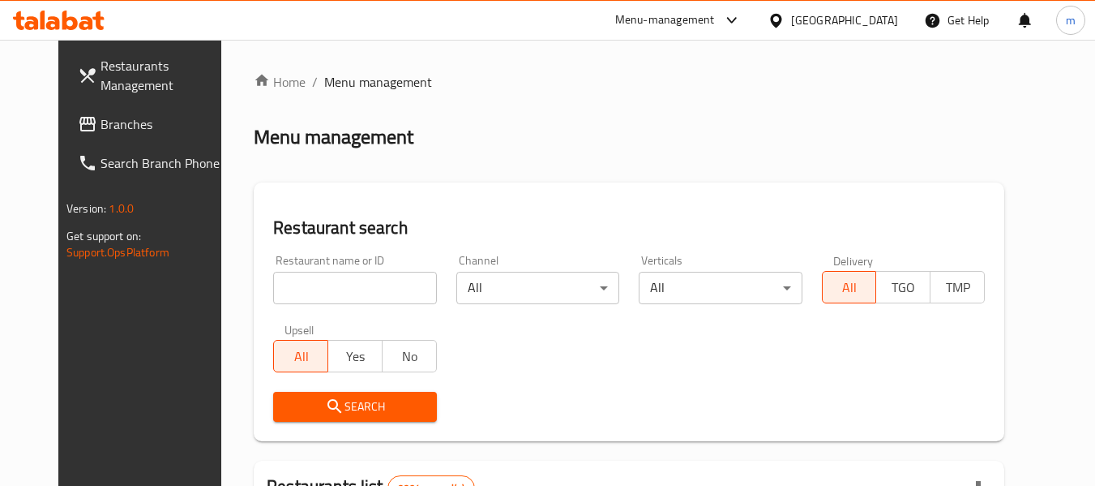
click at [340, 288] on input "search" at bounding box center [354, 288] width 163 height 32
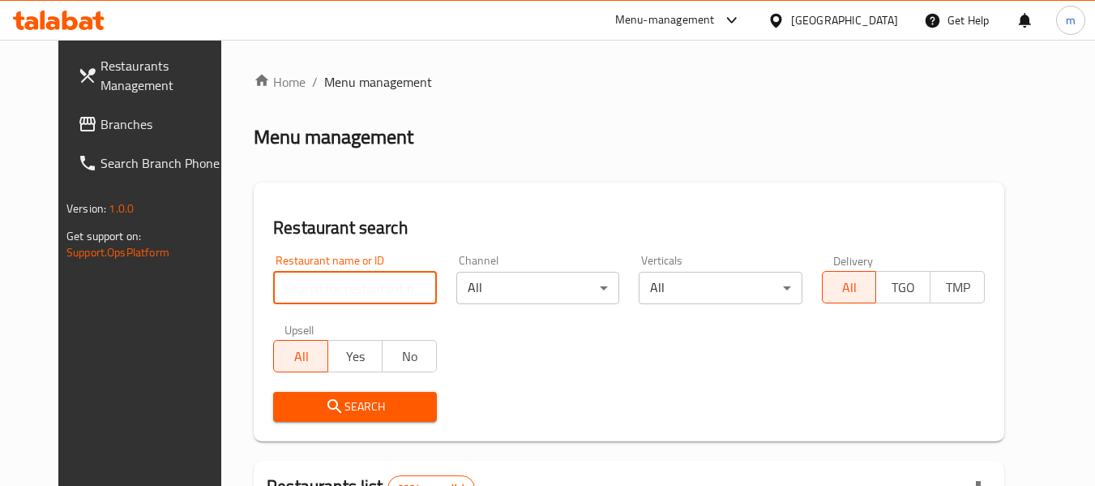
paste input "621183"
type input "621183"
click button "Search" at bounding box center [354, 407] width 163 height 30
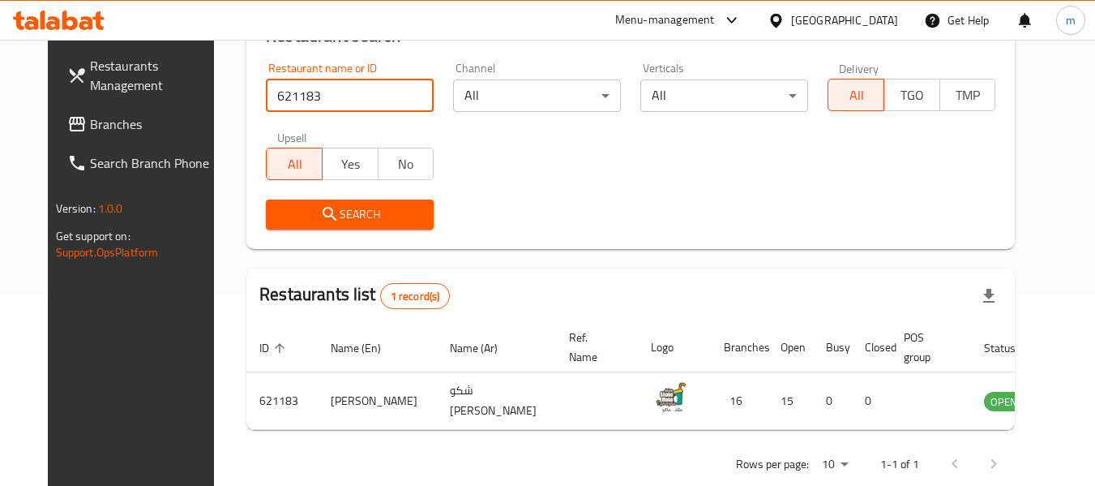
scroll to position [224, 0]
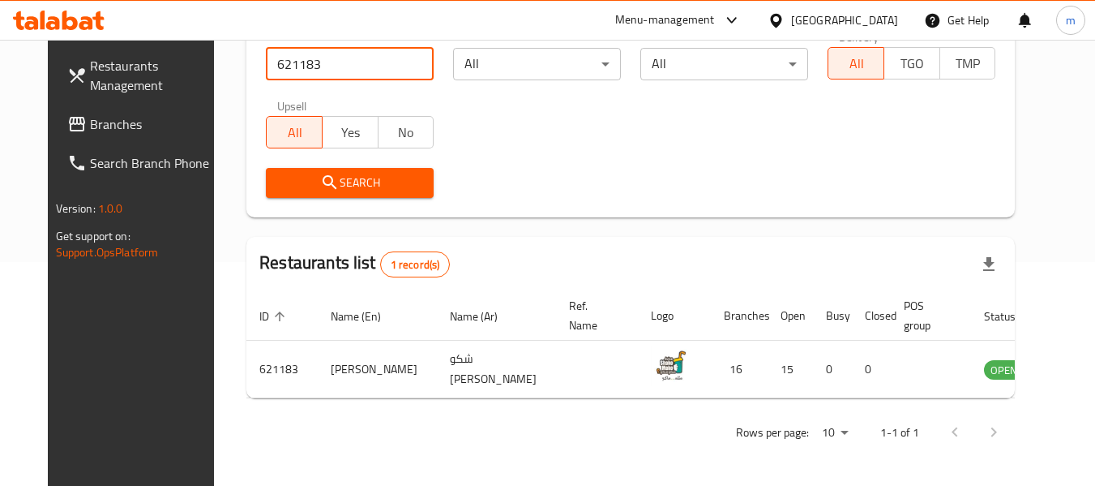
click at [781, 25] on icon at bounding box center [775, 20] width 11 height 14
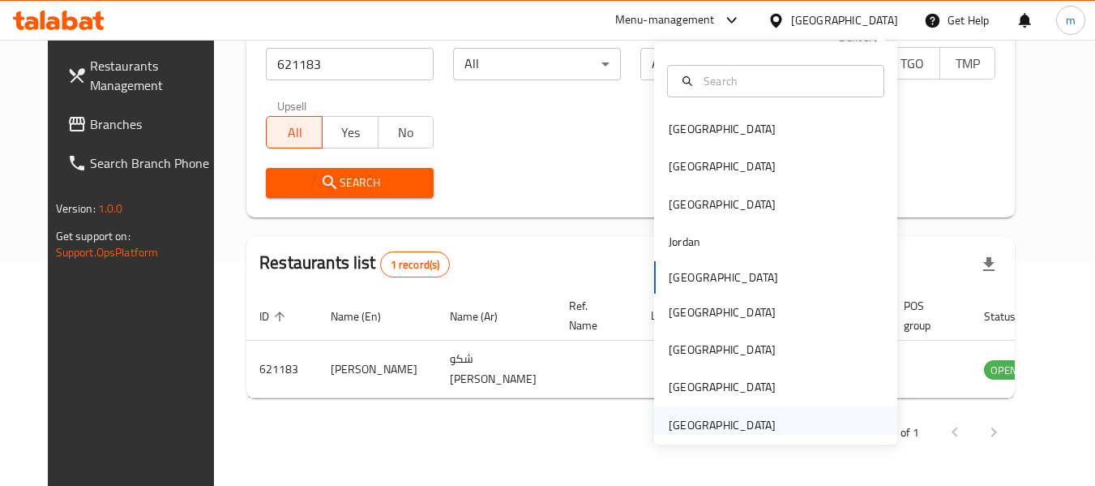
click at [695, 420] on div "[GEOGRAPHIC_DATA]" at bounding box center [722, 425] width 107 height 18
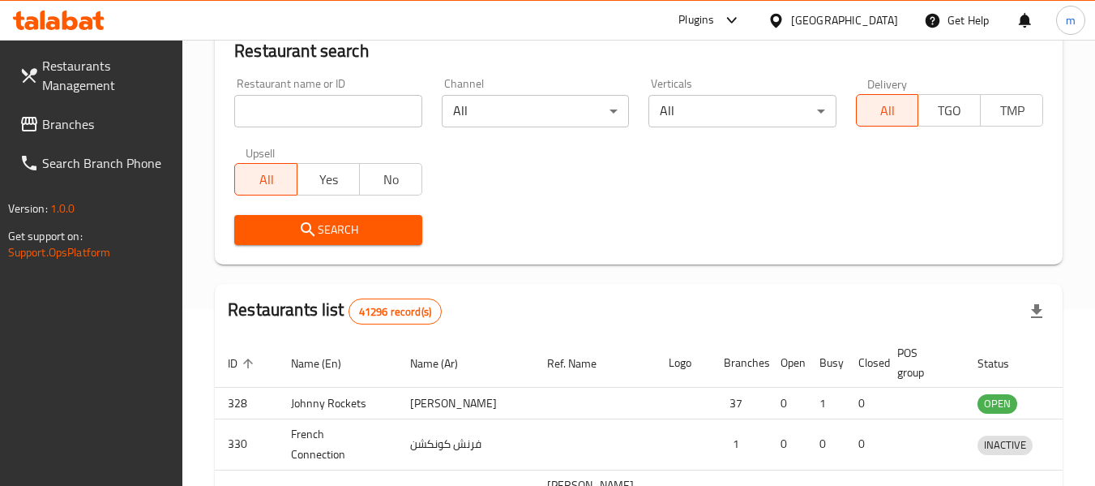
scroll to position [224, 0]
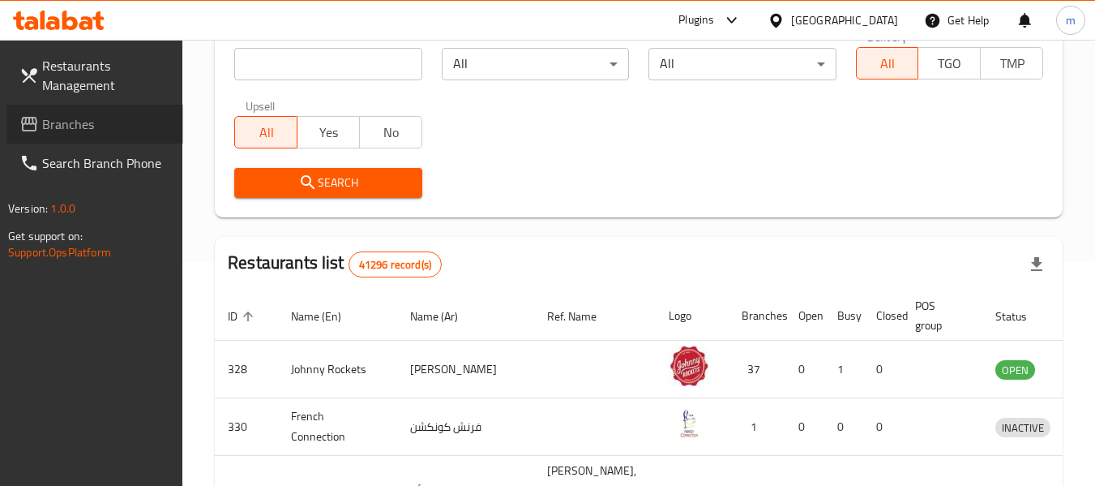
click at [101, 132] on span "Branches" at bounding box center [106, 123] width 128 height 19
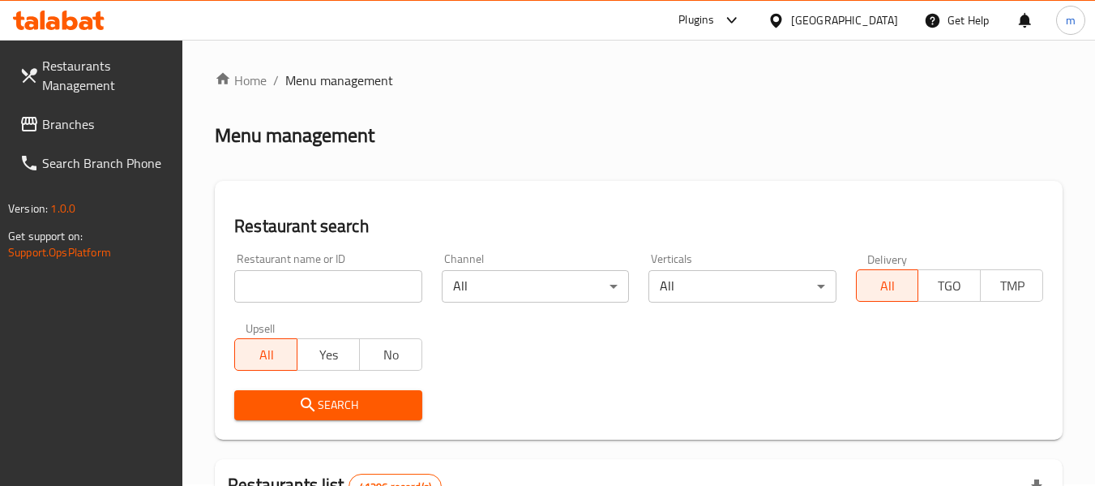
scroll to position [0, 0]
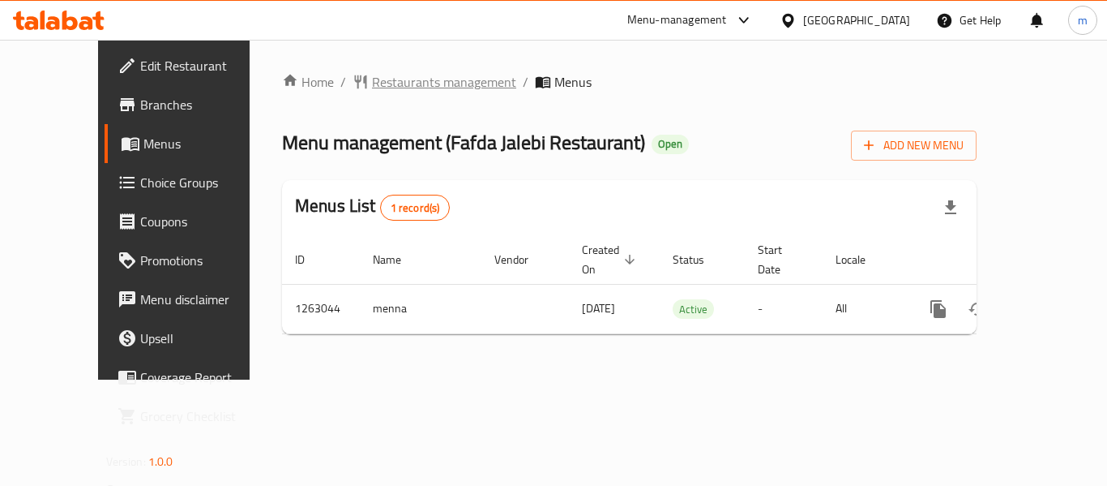
click at [413, 84] on span "Restaurants management" at bounding box center [444, 81] width 144 height 19
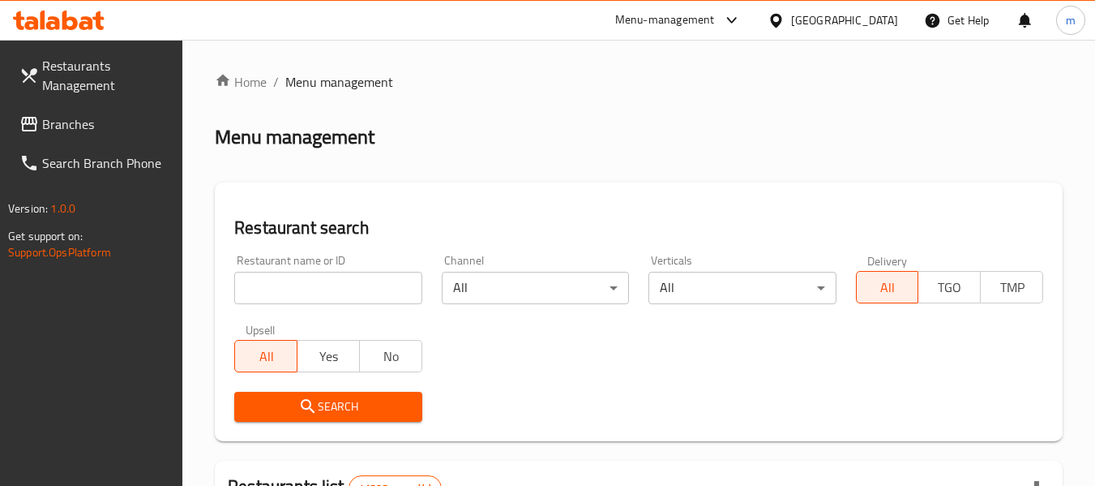
click at [302, 269] on div "Restaurant name or ID Restaurant name or ID" at bounding box center [327, 279] width 187 height 49
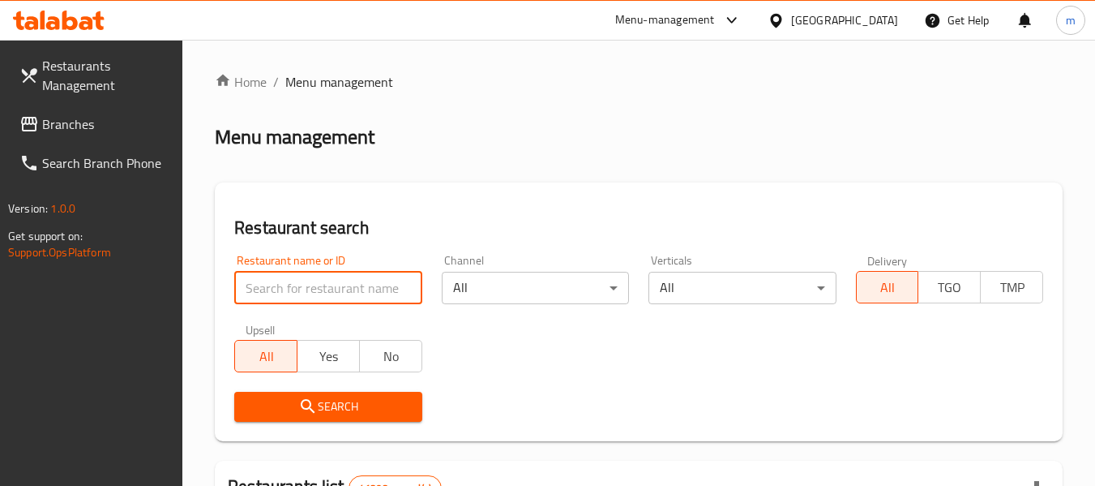
click at [311, 293] on input "search" at bounding box center [327, 288] width 187 height 32
paste input "685815"
type input "685815"
click button "Search" at bounding box center [327, 407] width 187 height 30
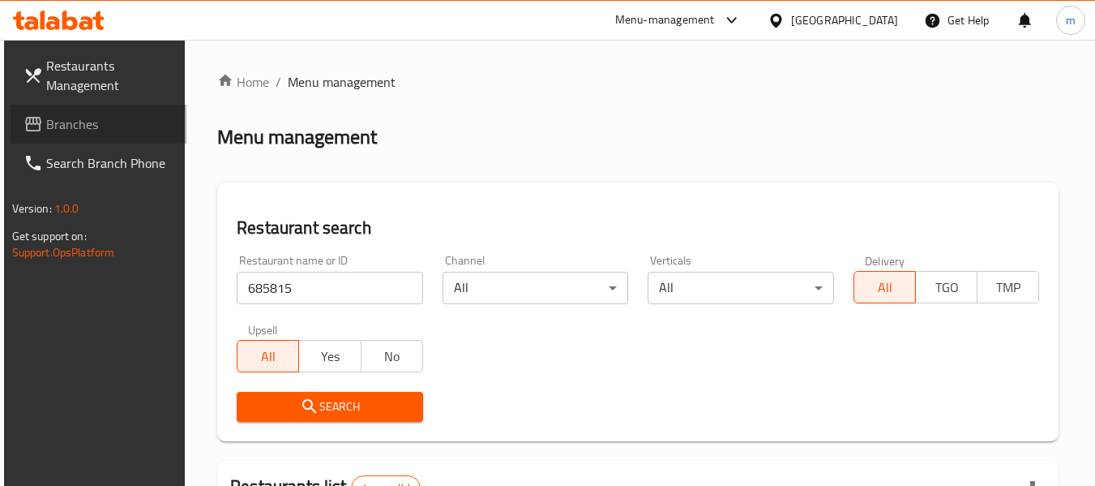
click at [57, 118] on span "Branches" at bounding box center [110, 123] width 128 height 19
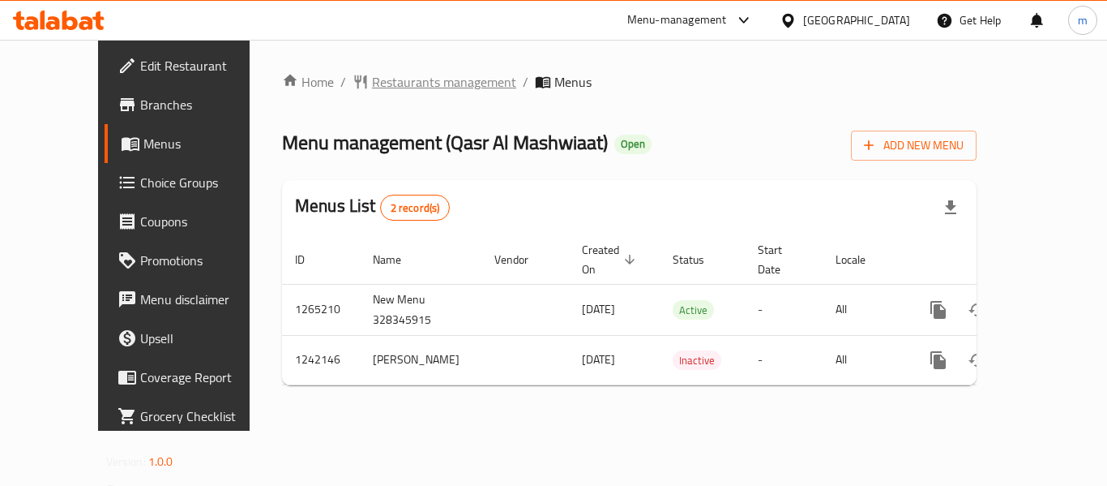
click at [372, 85] on span "Restaurants management" at bounding box center [444, 81] width 144 height 19
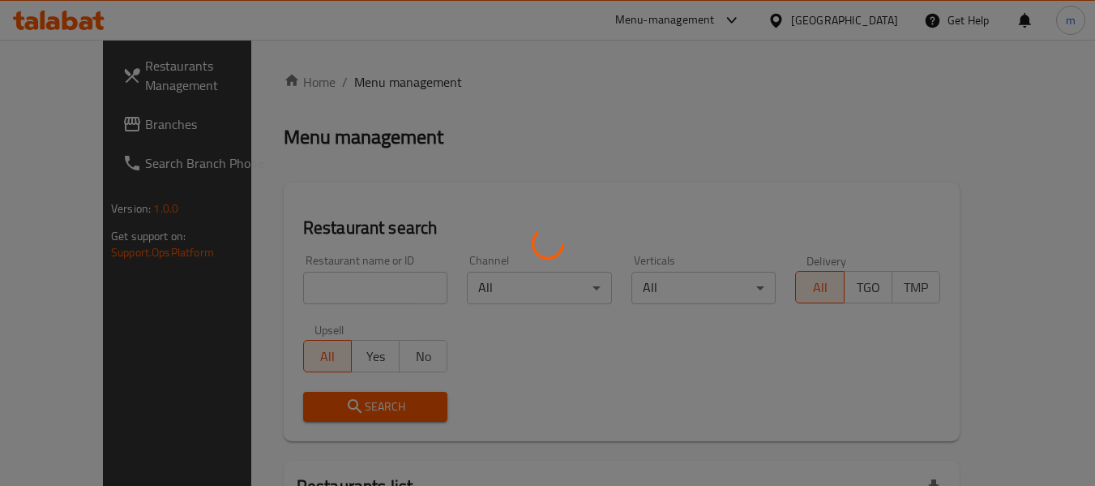
click at [317, 289] on div at bounding box center [547, 243] width 1095 height 486
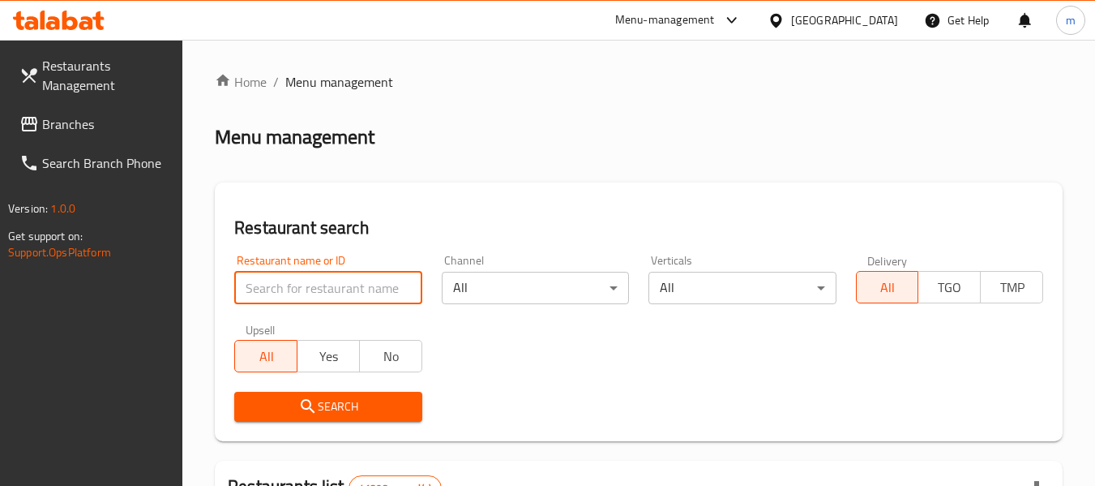
click at [317, 289] on input "search" at bounding box center [327, 288] width 187 height 32
paste input "681002"
type input "681002"
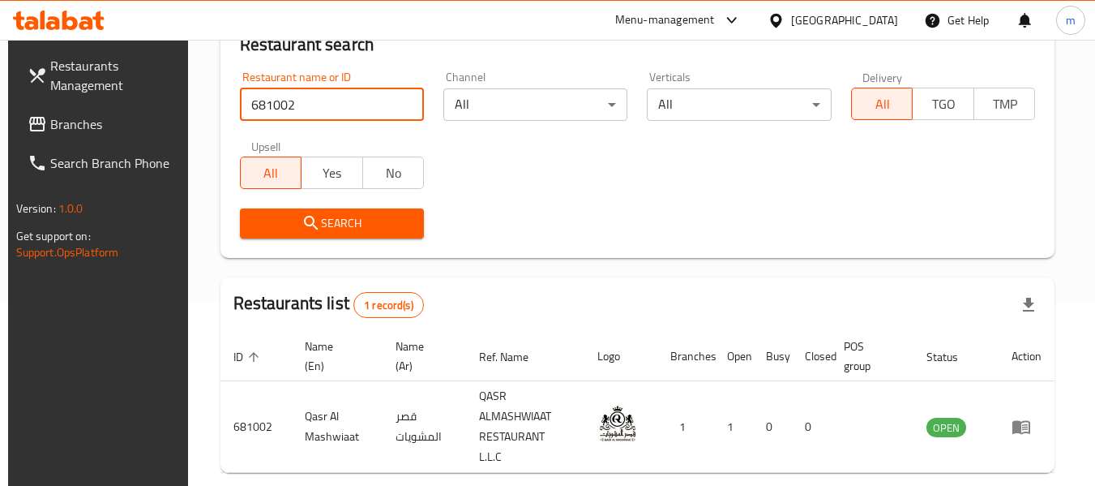
scroll to position [156, 0]
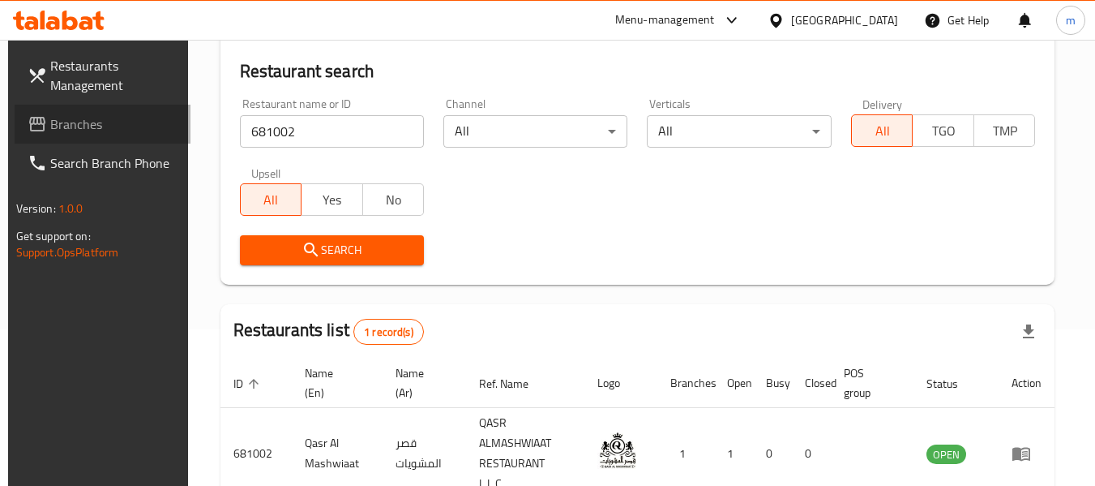
click at [56, 114] on span "Branches" at bounding box center [114, 123] width 128 height 19
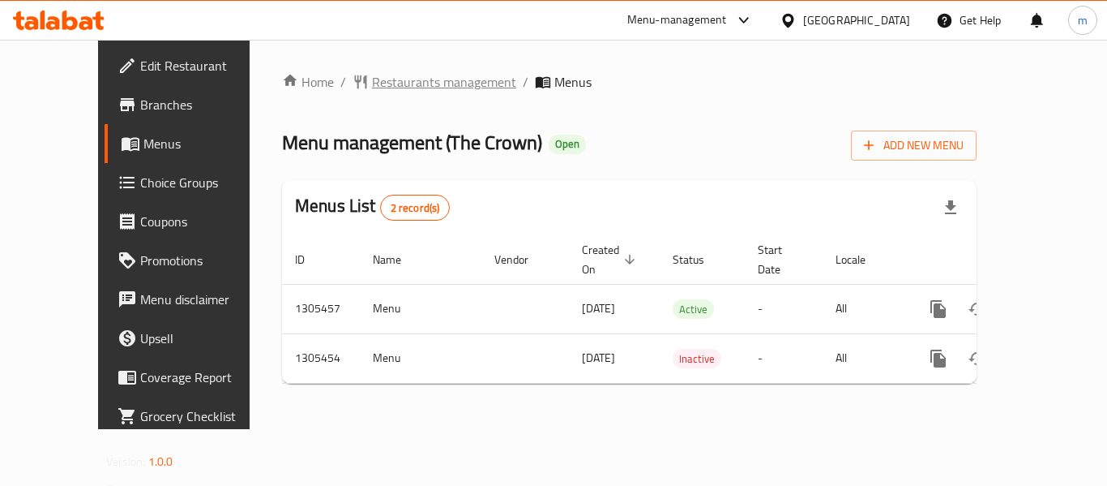
click at [404, 79] on span "Restaurants management" at bounding box center [444, 81] width 144 height 19
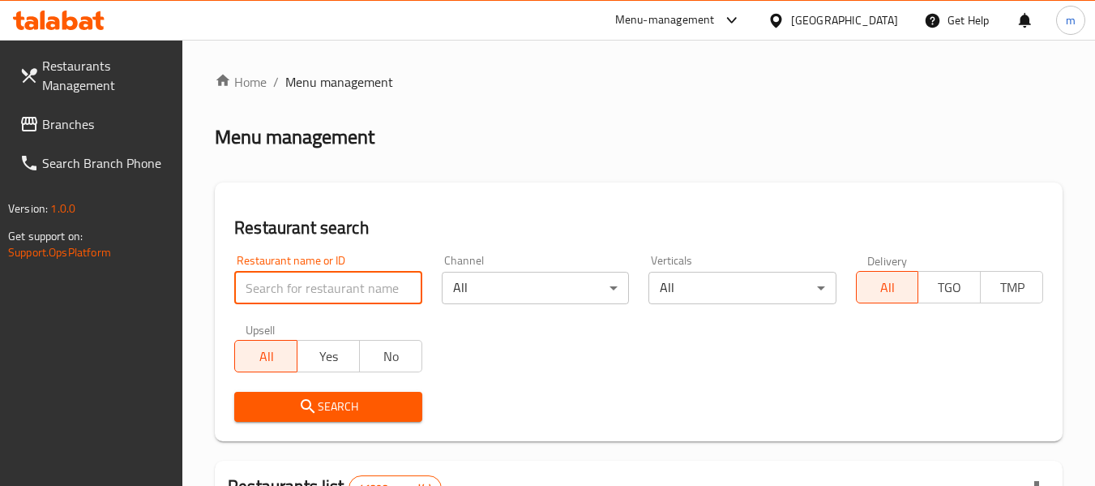
click at [318, 294] on input "search" at bounding box center [327, 288] width 187 height 32
paste input "703309"
type input "703309"
click button "Search" at bounding box center [327, 407] width 187 height 30
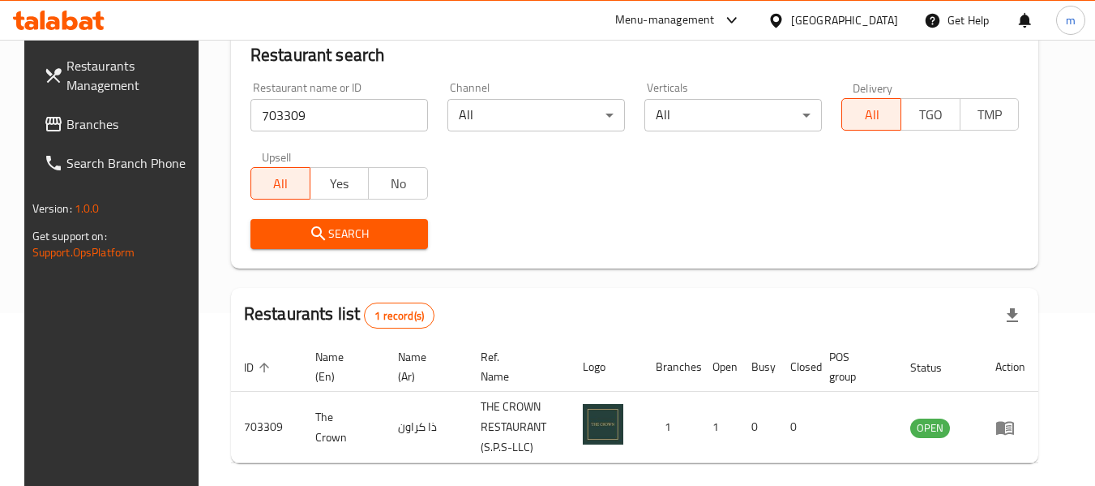
scroll to position [238, 0]
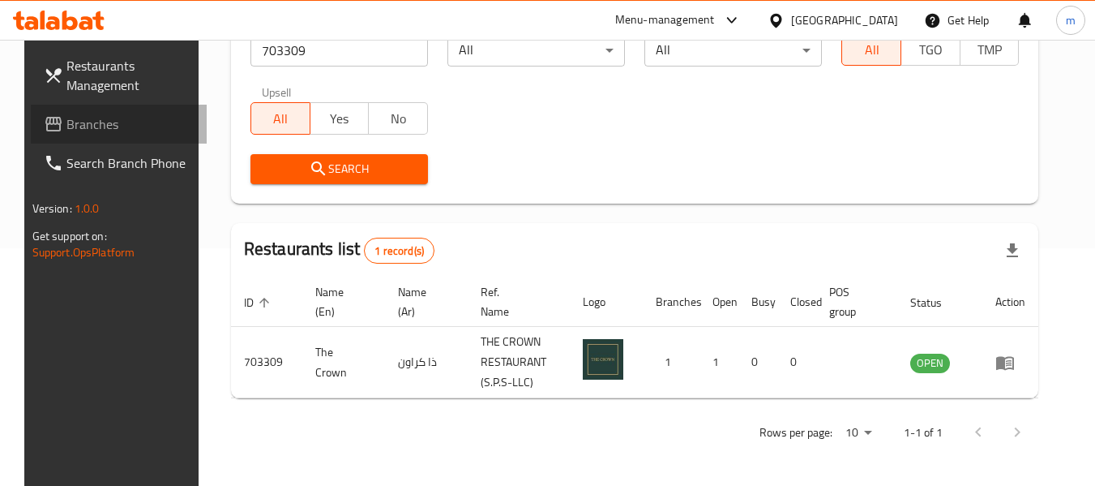
click at [98, 119] on span "Branches" at bounding box center [130, 123] width 128 height 19
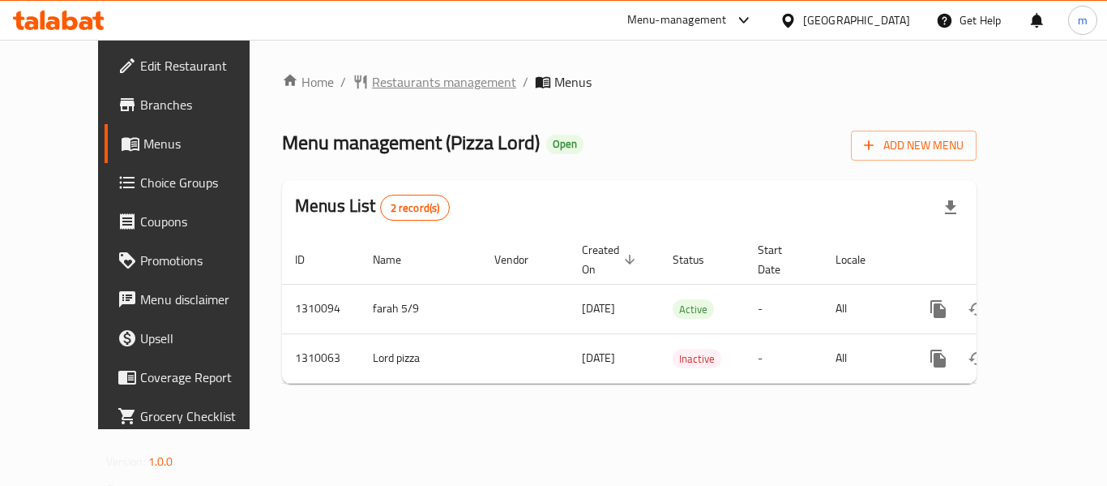
click at [388, 84] on span "Restaurants management" at bounding box center [444, 81] width 144 height 19
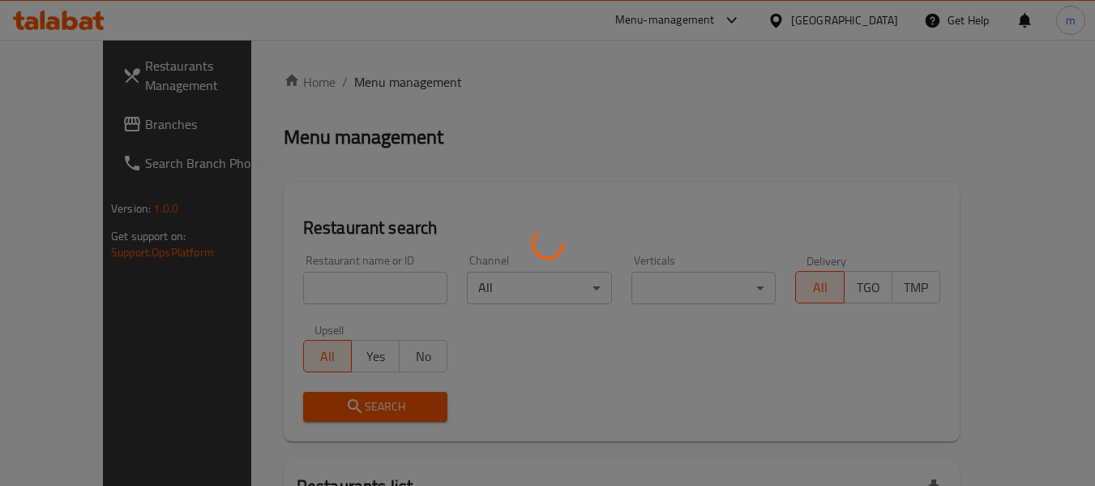
click at [306, 287] on div at bounding box center [547, 243] width 1095 height 486
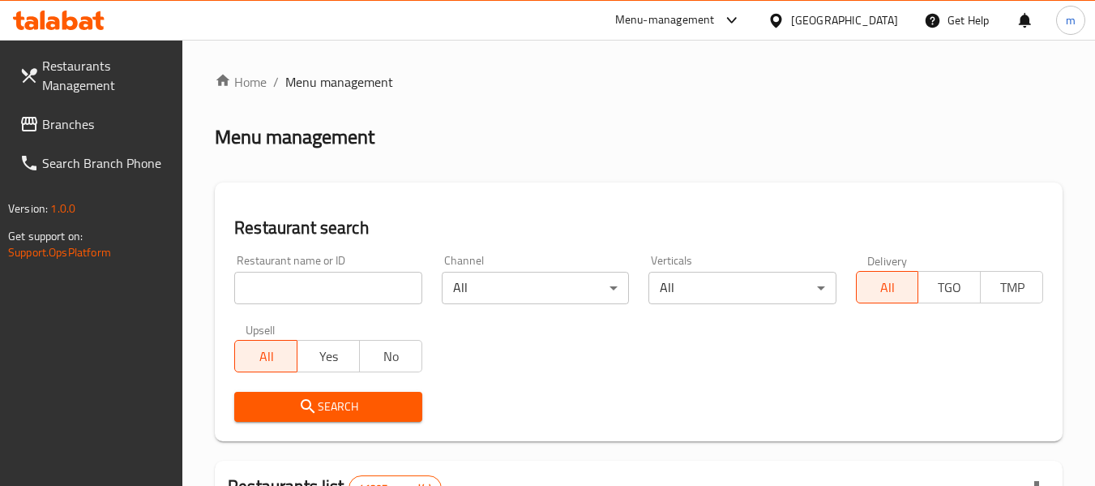
click at [306, 287] on input "search" at bounding box center [327, 288] width 187 height 32
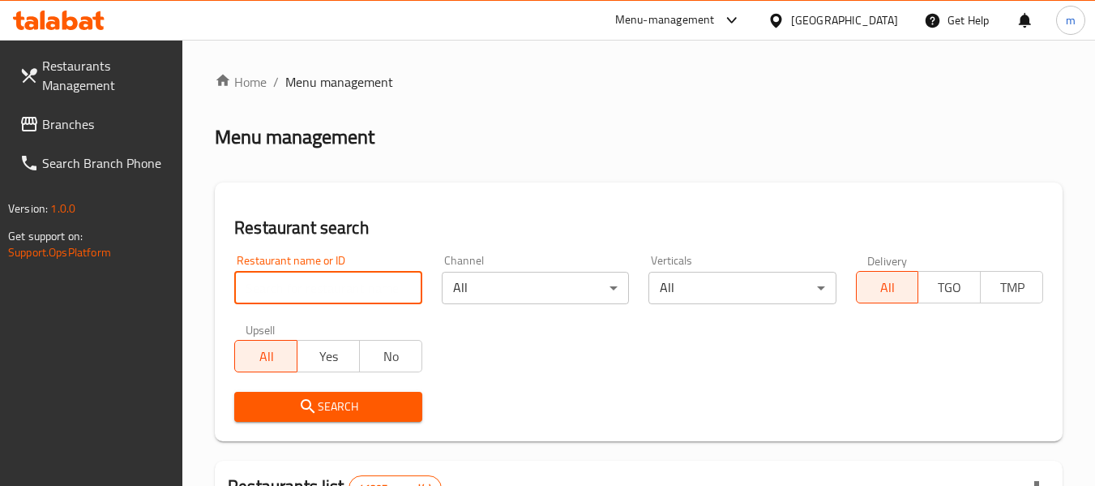
paste input "705321"
type input "705321"
click button "Search" at bounding box center [327, 407] width 187 height 30
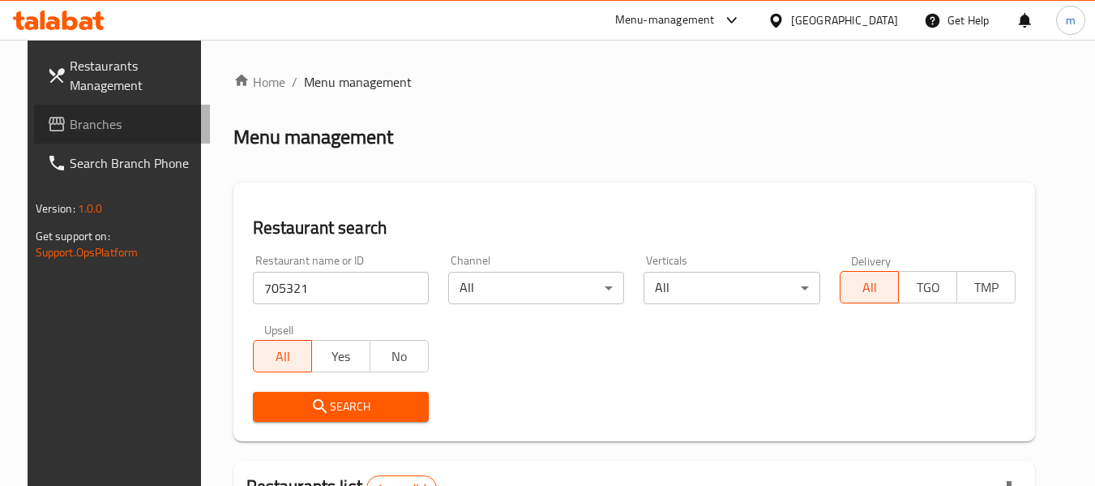
click at [83, 123] on span "Branches" at bounding box center [134, 123] width 128 height 19
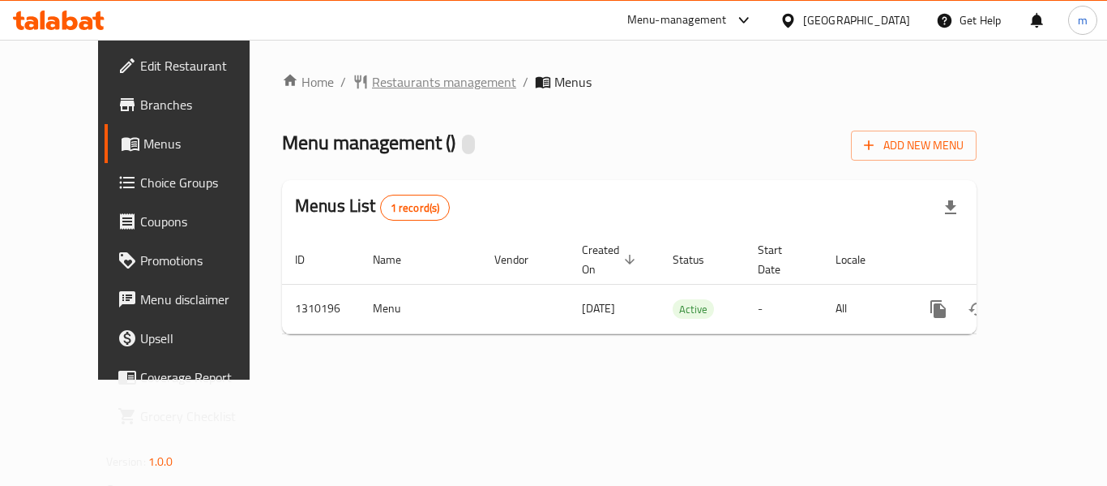
click at [416, 77] on span "Restaurants management" at bounding box center [444, 81] width 144 height 19
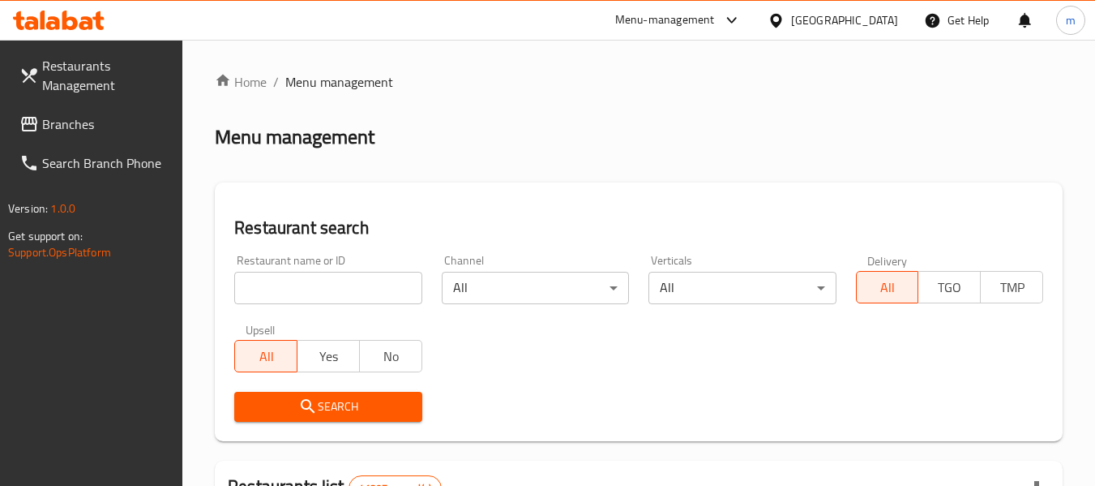
drag, startPoint x: 310, startPoint y: 294, endPoint x: 319, endPoint y: 298, distance: 9.8
click at [310, 294] on input "search" at bounding box center [327, 288] width 187 height 32
paste input "705280"
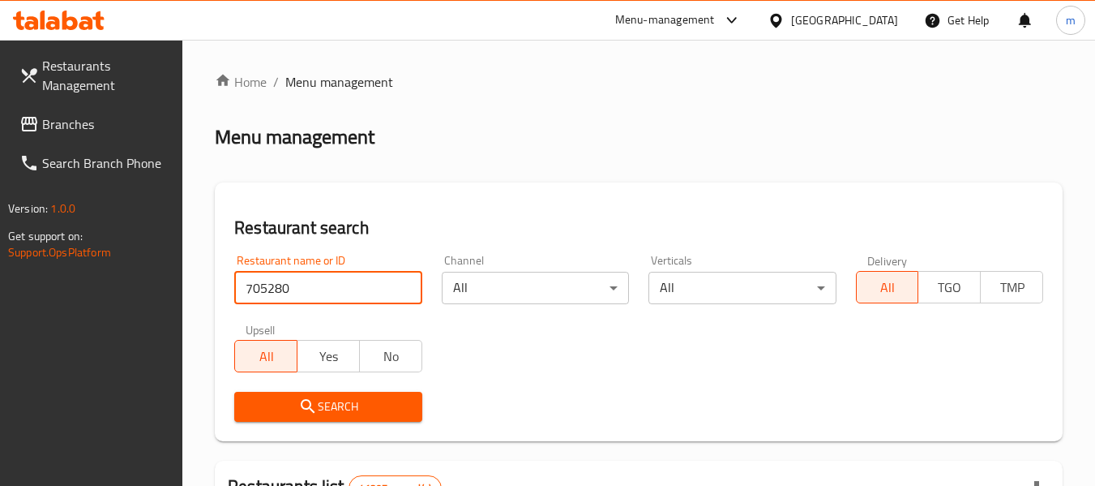
type input "705280"
click button "Search" at bounding box center [327, 407] width 187 height 30
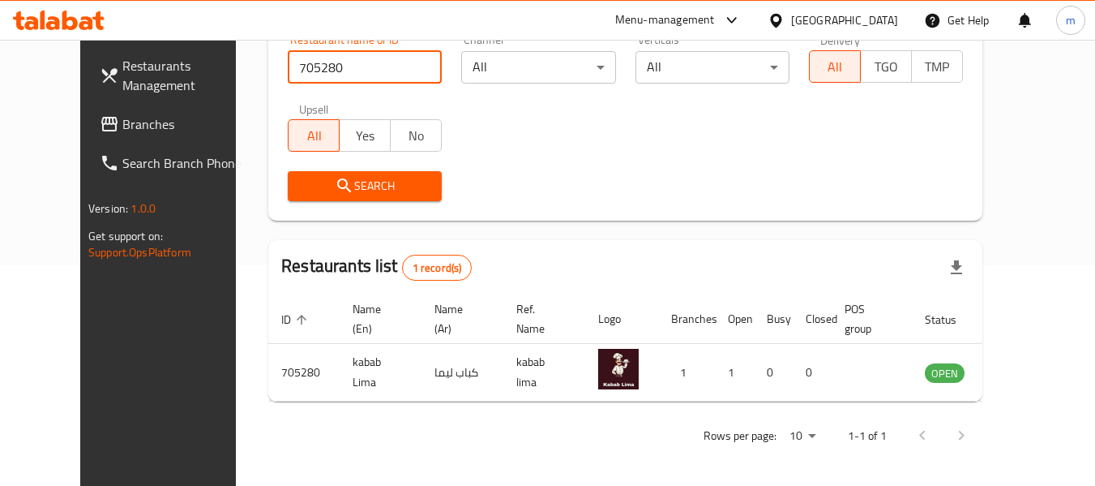
scroll to position [224, 0]
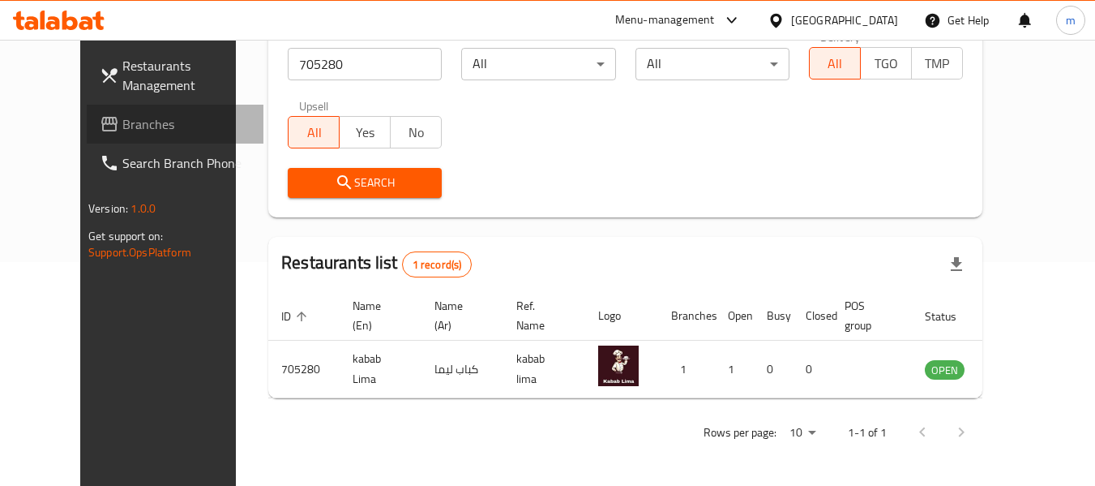
click at [122, 122] on span "Branches" at bounding box center [186, 123] width 128 height 19
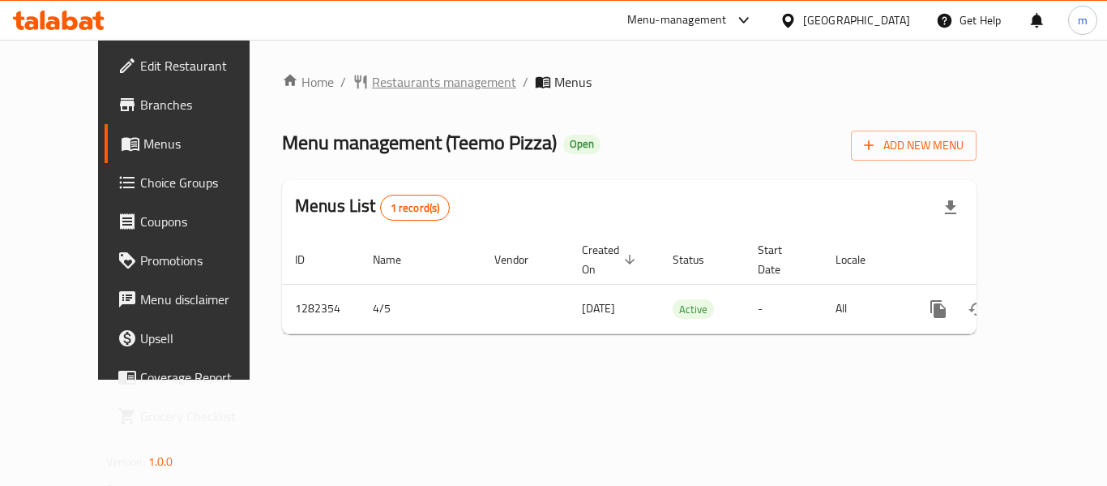
click at [379, 72] on span "Restaurants management" at bounding box center [444, 81] width 144 height 19
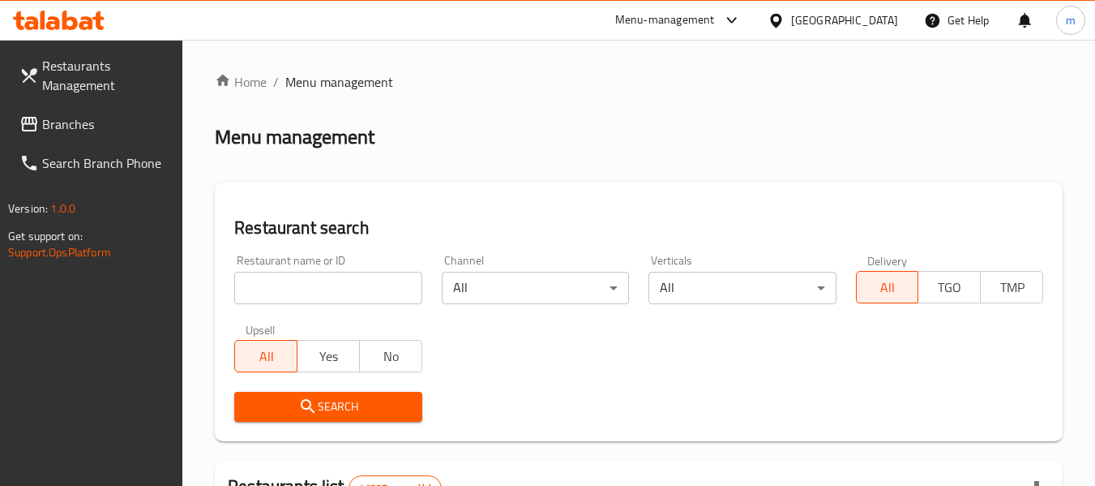
click at [345, 292] on input "search" at bounding box center [327, 288] width 187 height 32
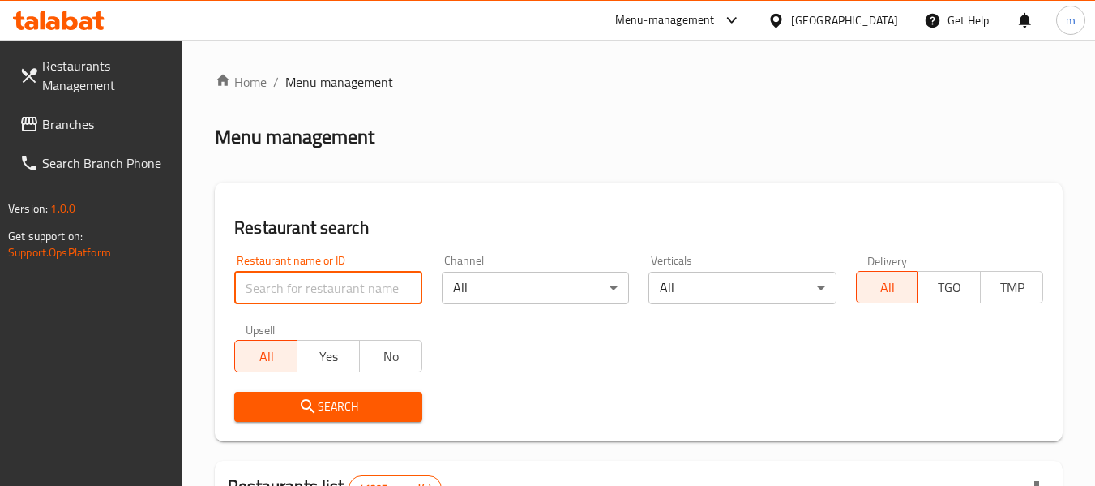
paste input "694765"
type input "694765"
click button "Search" at bounding box center [327, 407] width 187 height 30
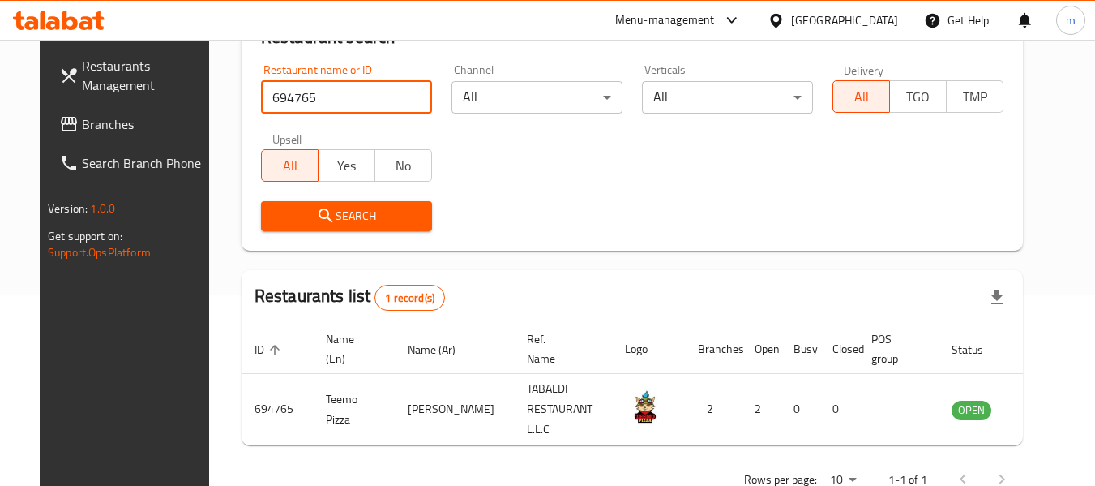
scroll to position [224, 0]
